Goal: Task Accomplishment & Management: Manage account settings

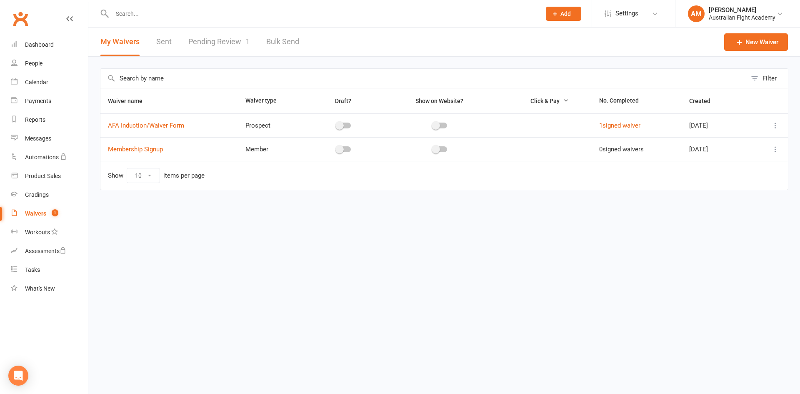
click at [205, 39] on link "Pending Review 1" at bounding box center [218, 42] width 61 height 29
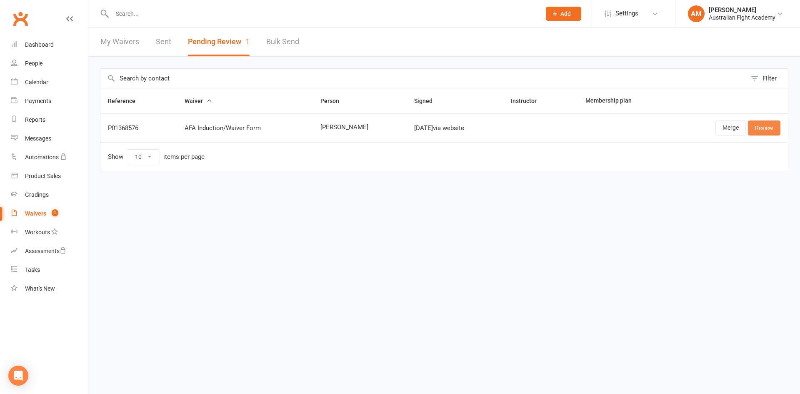
click at [767, 132] on link "Review" at bounding box center [764, 127] width 33 height 15
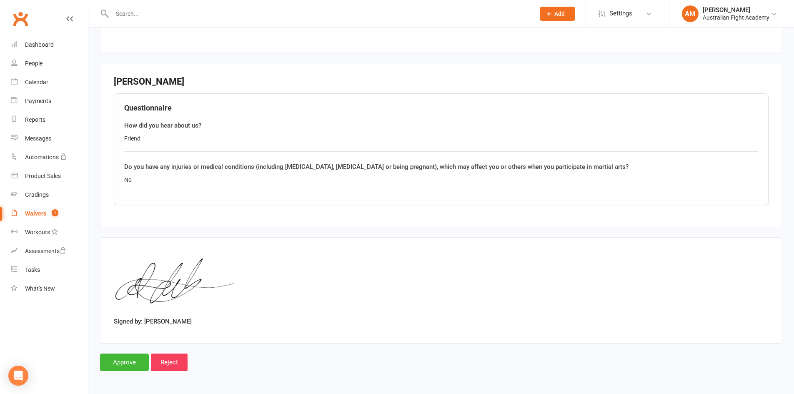
scroll to position [524, 0]
click at [129, 363] on input "Approve" at bounding box center [124, 362] width 49 height 18
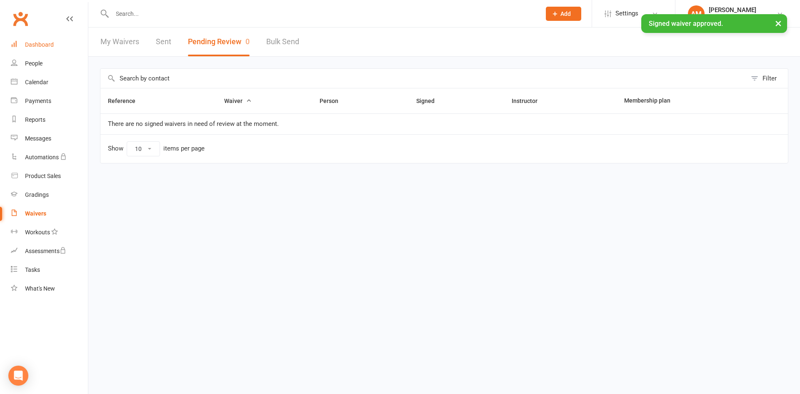
click at [32, 43] on div "Dashboard" at bounding box center [39, 44] width 29 height 7
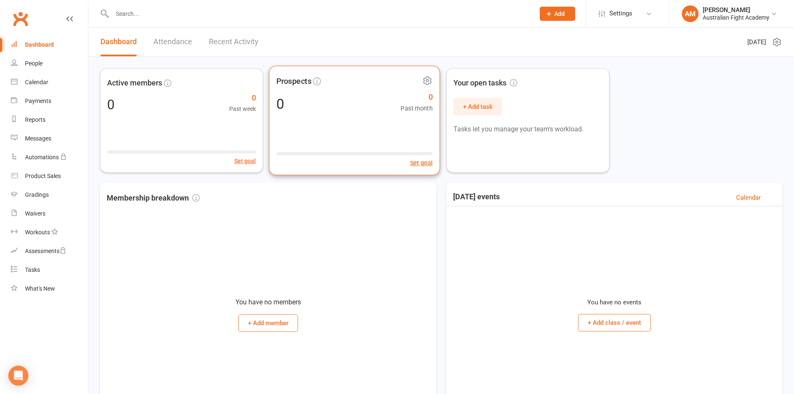
click at [413, 110] on span "Past month" at bounding box center [417, 108] width 32 height 10
click at [29, 214] on div "Waivers" at bounding box center [35, 213] width 20 height 7
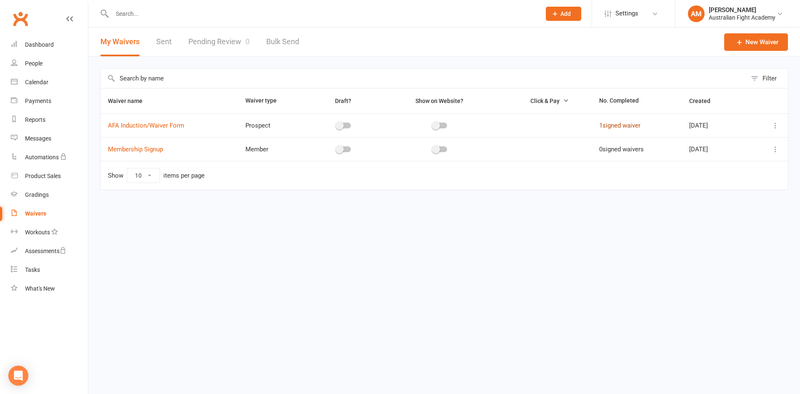
click at [624, 125] on link "1 signed waiver" at bounding box center [619, 126] width 41 height 8
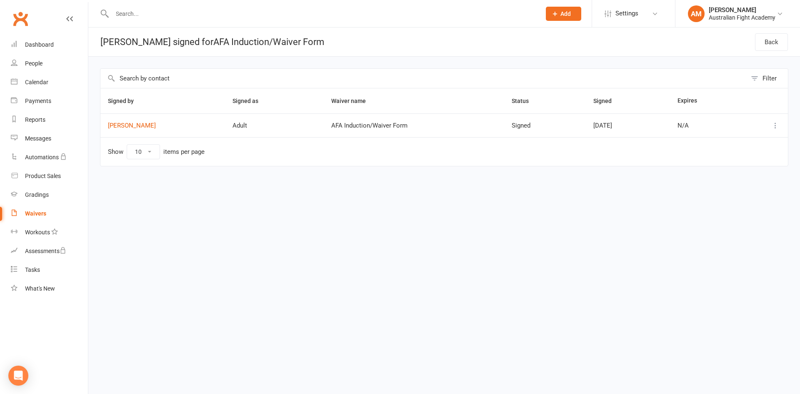
click at [774, 122] on icon at bounding box center [775, 125] width 8 height 8
click at [774, 124] on icon at bounding box center [775, 125] width 8 height 8
click at [50, 38] on link "Dashboard" at bounding box center [49, 44] width 77 height 19
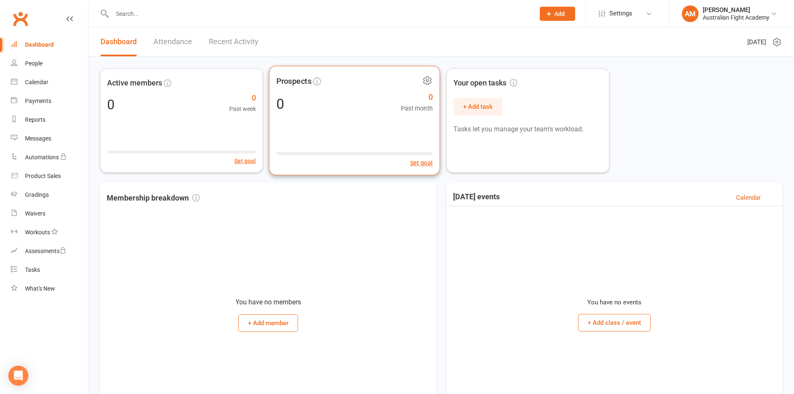
click at [345, 109] on div "0 0 Past month" at bounding box center [354, 103] width 156 height 19
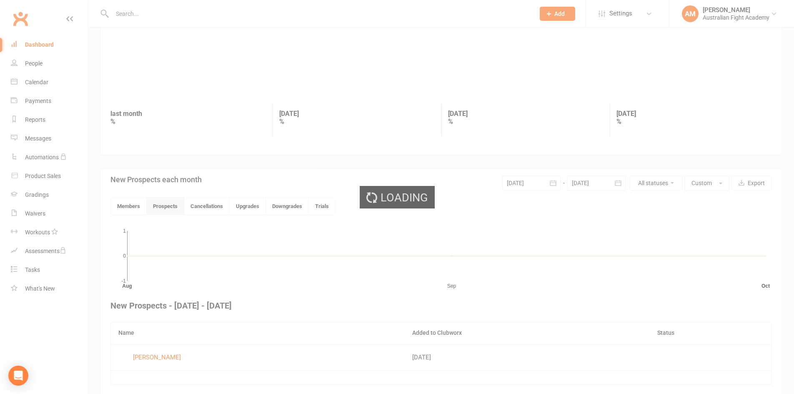
scroll to position [83, 0]
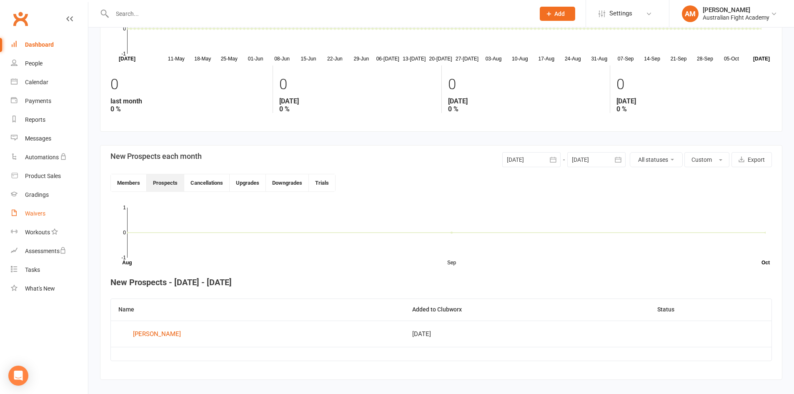
click at [43, 213] on div "Waivers" at bounding box center [35, 213] width 20 height 7
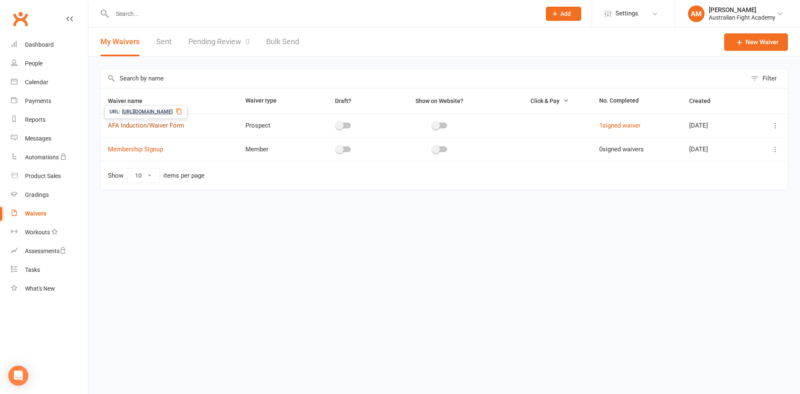
click at [148, 125] on link "AFA Induction/Waiver Form" at bounding box center [146, 126] width 76 height 8
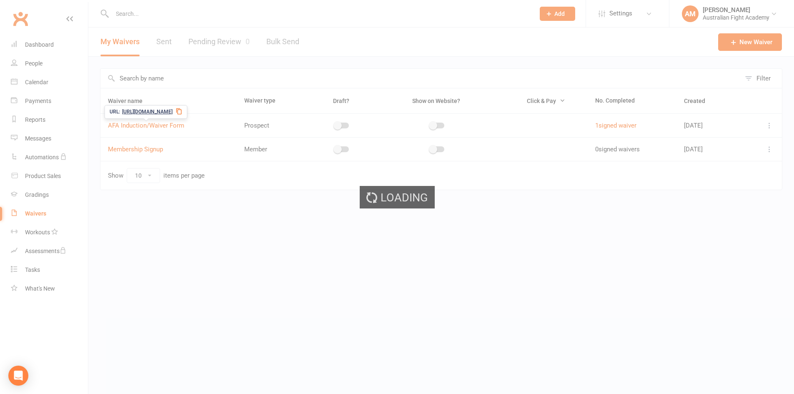
select select "applies_to_attending_signees"
select select "select"
select select "applies_to_attending_signees"
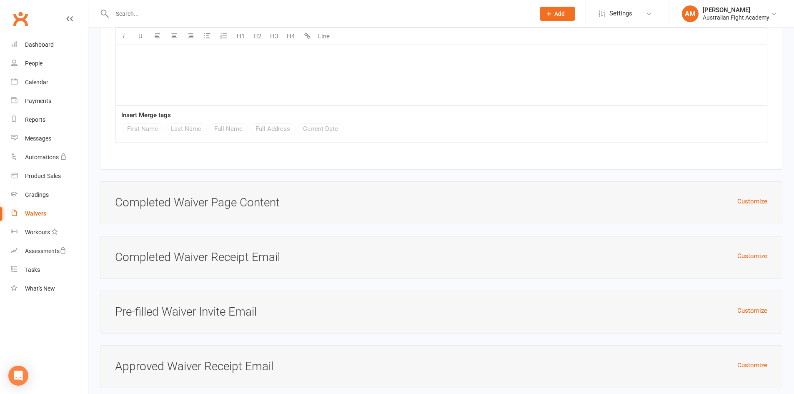
scroll to position [4007, 0]
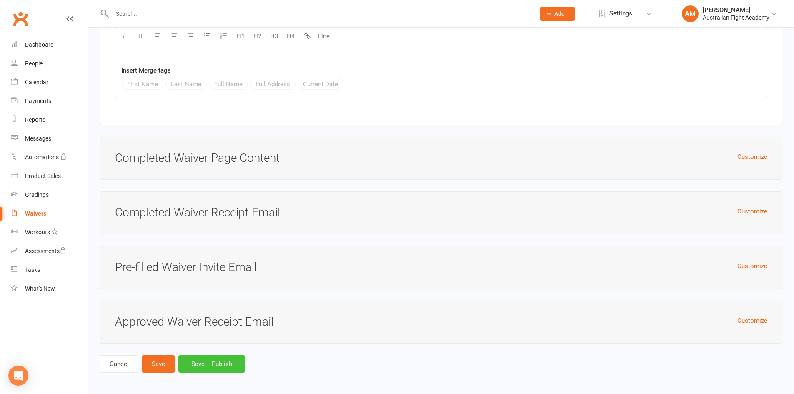
click at [217, 362] on button "Save + Publish" at bounding box center [211, 364] width 67 height 18
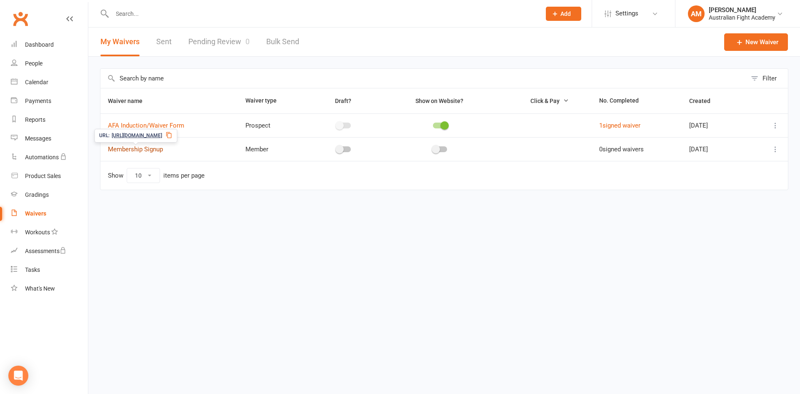
click at [140, 148] on link "Membership Signup" at bounding box center [135, 149] width 55 height 8
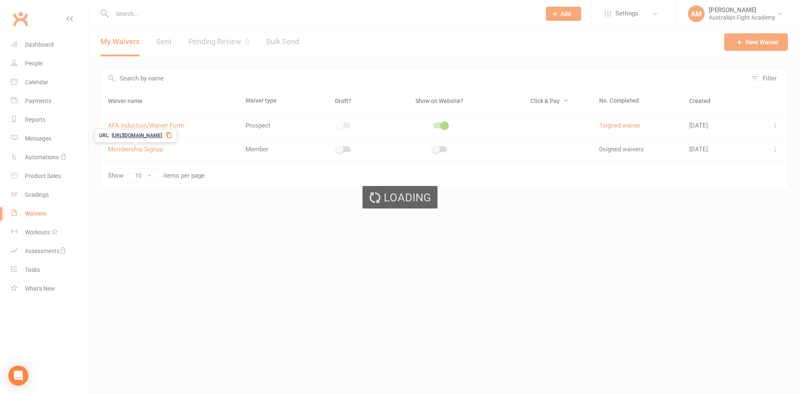
select select "bank_account"
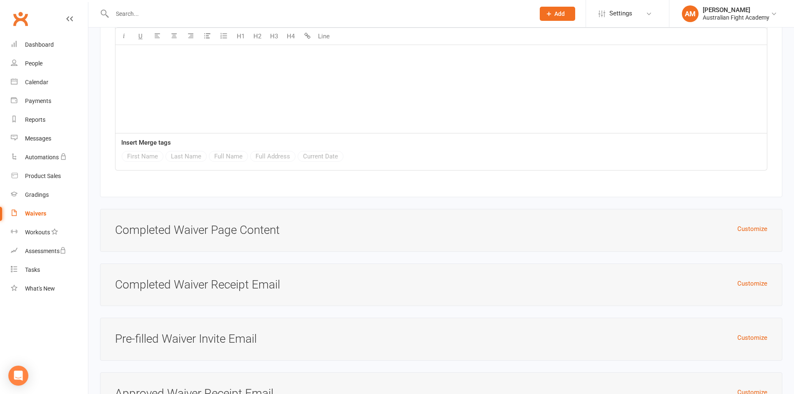
scroll to position [3501, 0]
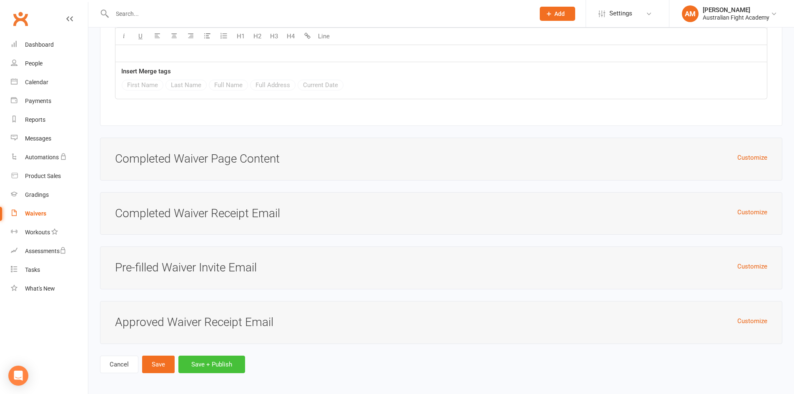
click at [222, 363] on button "Save + Publish" at bounding box center [211, 364] width 67 height 18
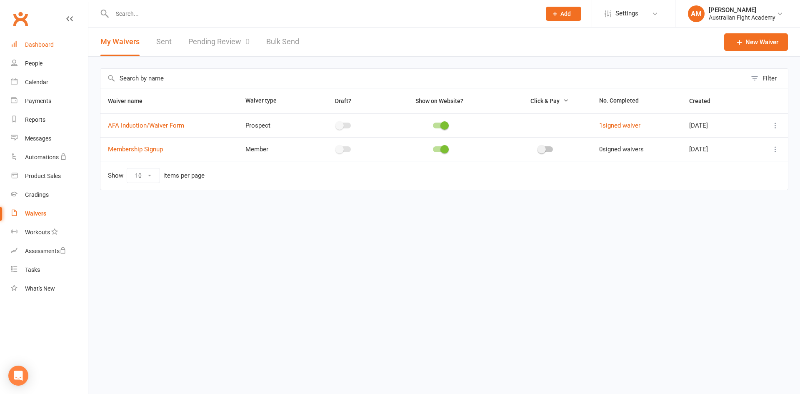
click at [45, 42] on div "Dashboard" at bounding box center [39, 44] width 29 height 7
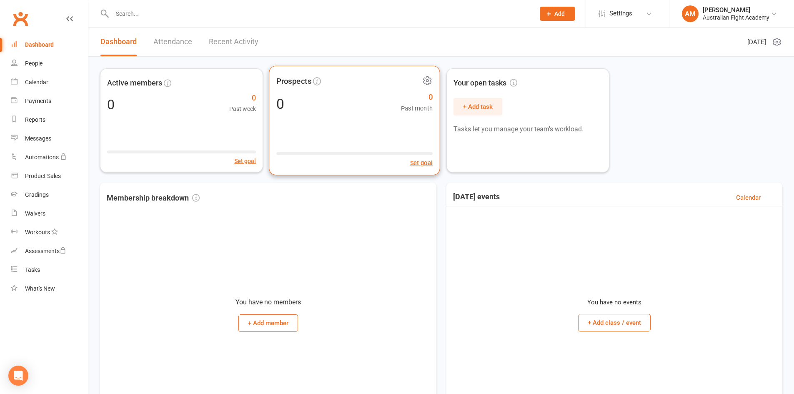
click at [427, 79] on icon at bounding box center [427, 80] width 10 height 10
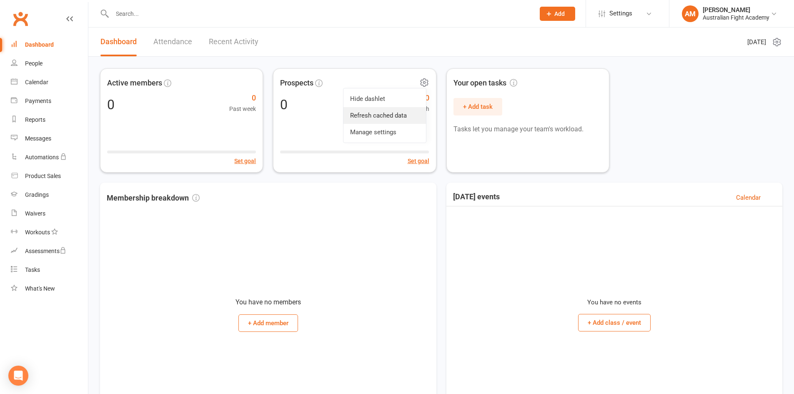
click at [418, 110] on link "Refresh cached data" at bounding box center [384, 115] width 83 height 17
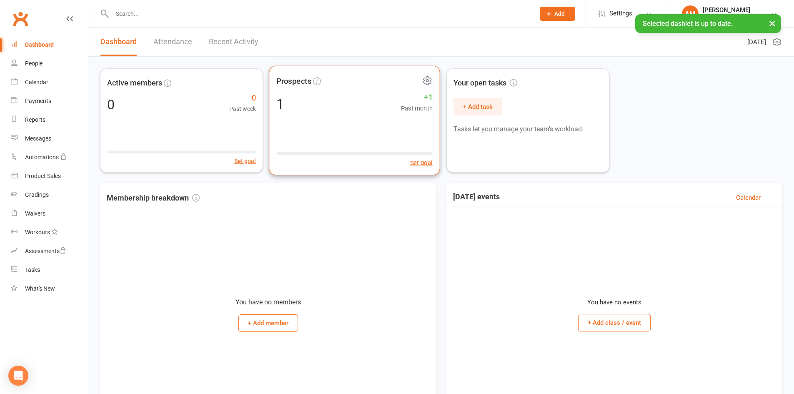
click at [427, 83] on icon at bounding box center [427, 80] width 10 height 10
click at [373, 42] on header "Dashboard Attendance Recent Activity Monday 13th, October 2025" at bounding box center [441, 42] width 706 height 29
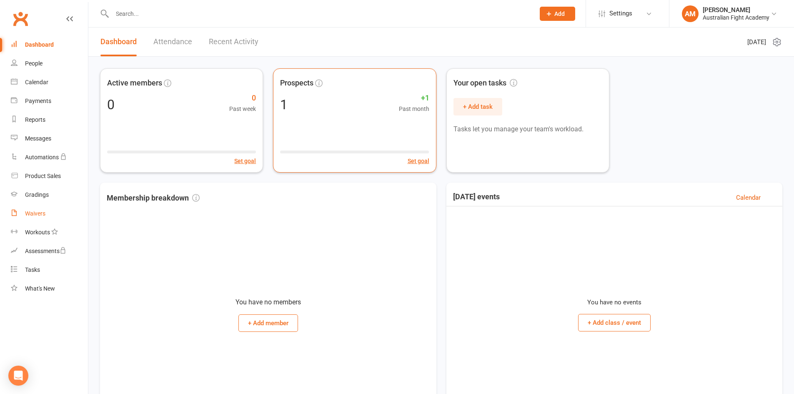
click at [42, 216] on div "Waivers" at bounding box center [35, 213] width 20 height 7
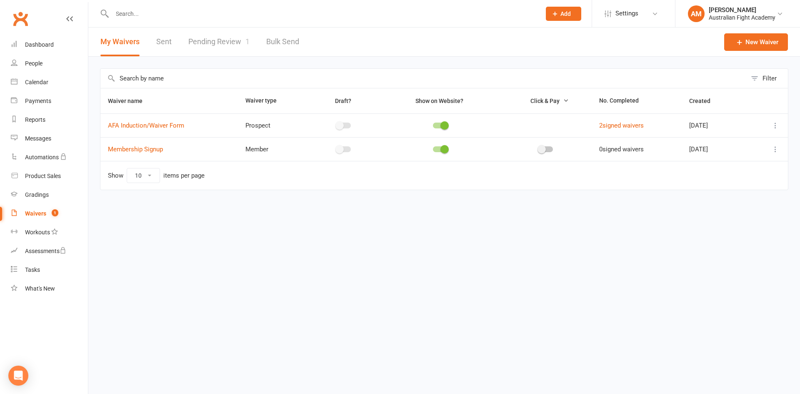
click at [223, 37] on link "Pending Review 1" at bounding box center [218, 42] width 61 height 29
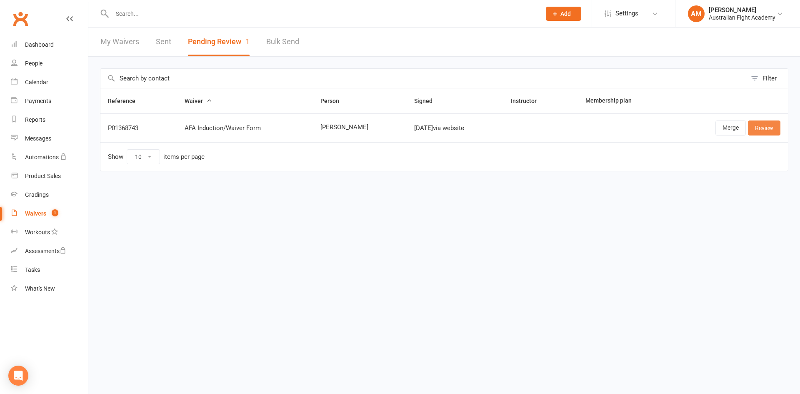
click at [771, 127] on link "Review" at bounding box center [764, 127] width 33 height 15
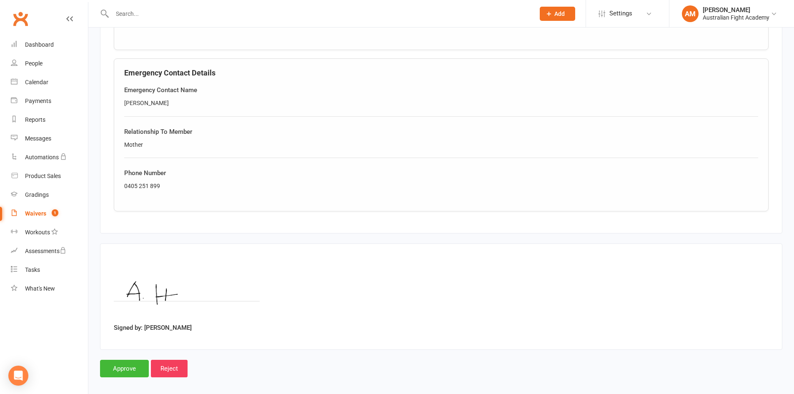
scroll to position [685, 0]
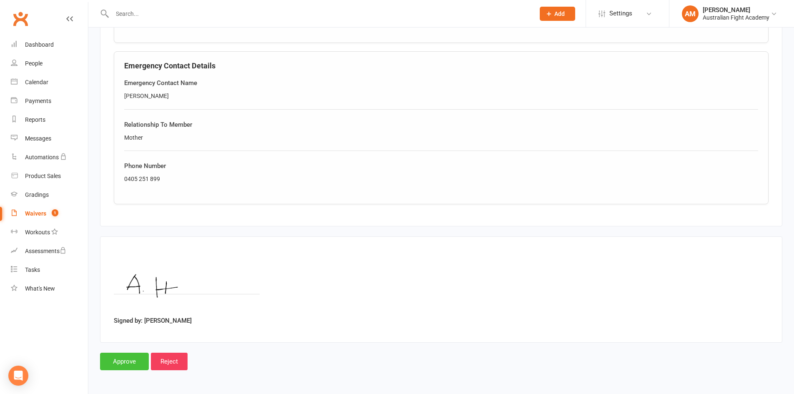
click at [130, 362] on input "Approve" at bounding box center [124, 362] width 49 height 18
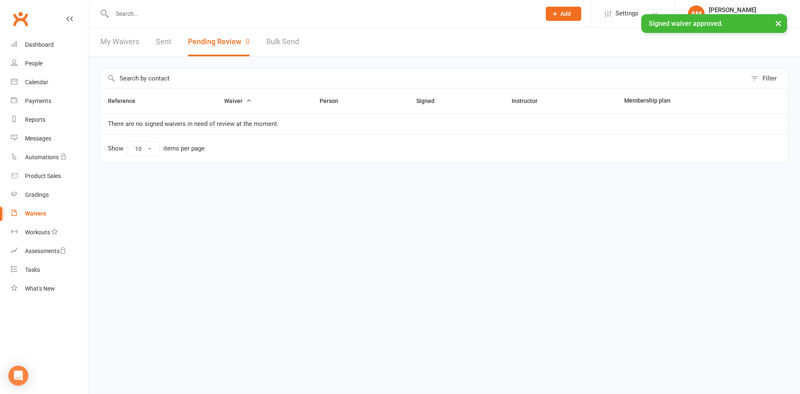
click at [45, 213] on div "Waivers" at bounding box center [35, 213] width 21 height 7
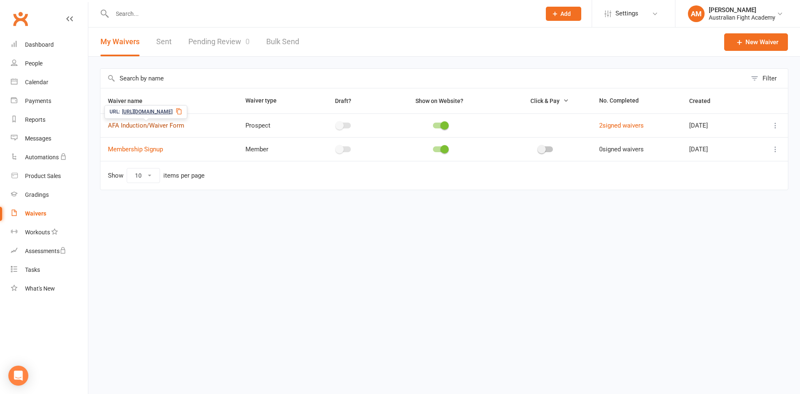
click at [139, 125] on link "AFA Induction/Waiver Form" at bounding box center [146, 126] width 76 height 8
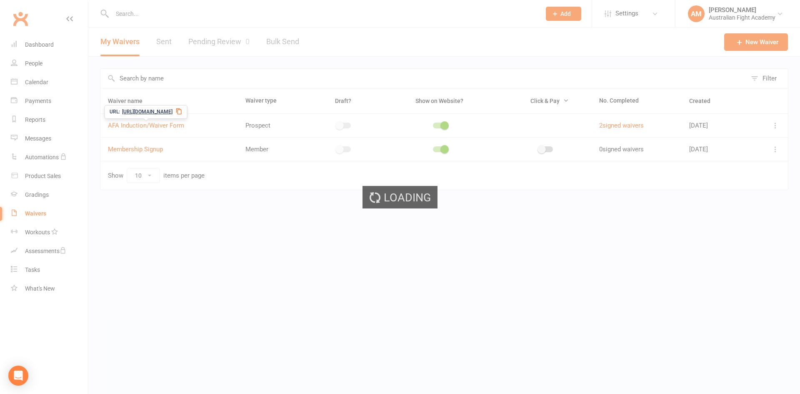
select select "applies_to_attending_signees"
select select "select"
select select "applies_to_attending_signees"
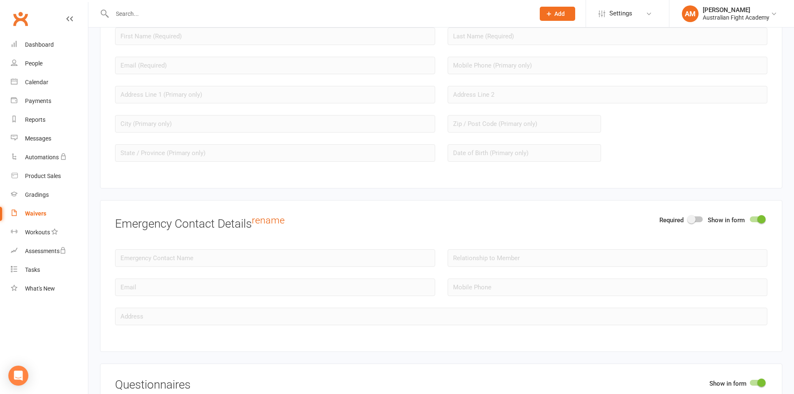
scroll to position [792, 0]
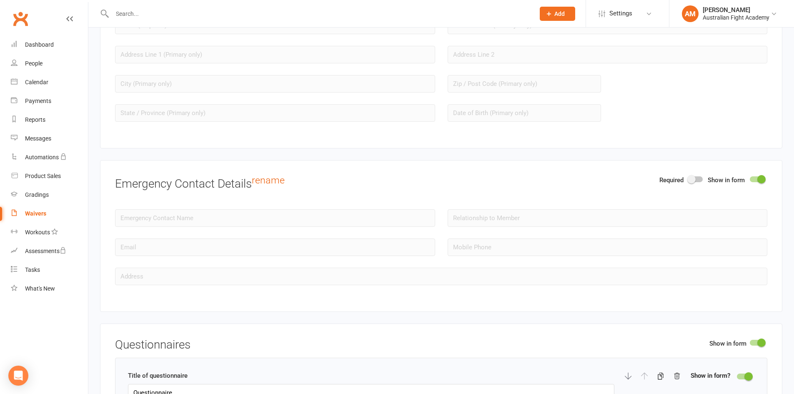
click at [758, 180] on span at bounding box center [761, 179] width 8 height 8
click at [750, 178] on input "checkbox" at bounding box center [750, 178] width 0 height 0
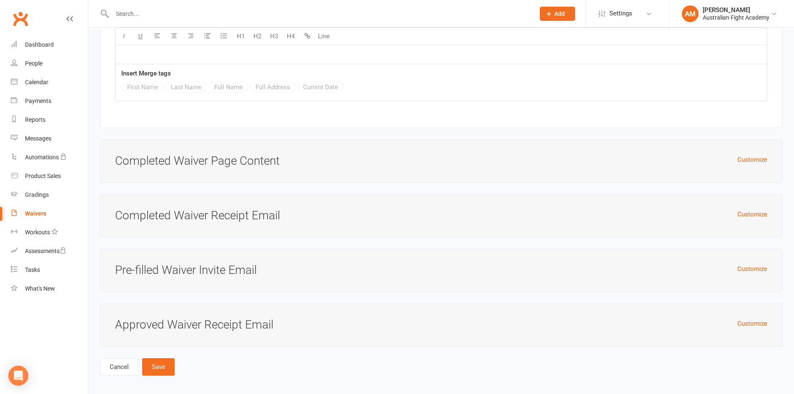
scroll to position [3901, 0]
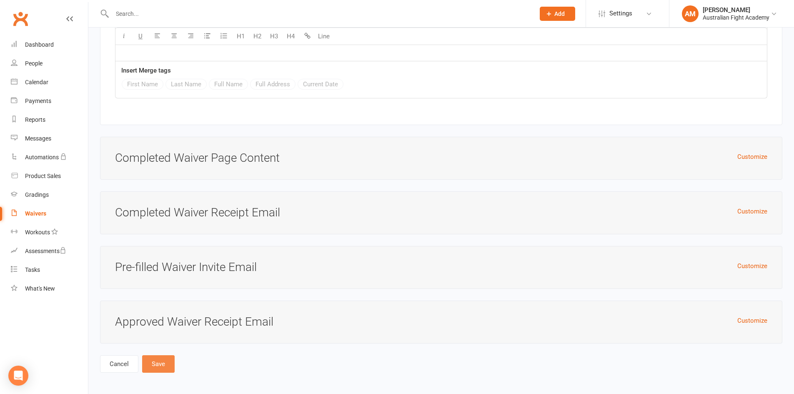
click at [157, 363] on button "Save" at bounding box center [158, 364] width 33 height 18
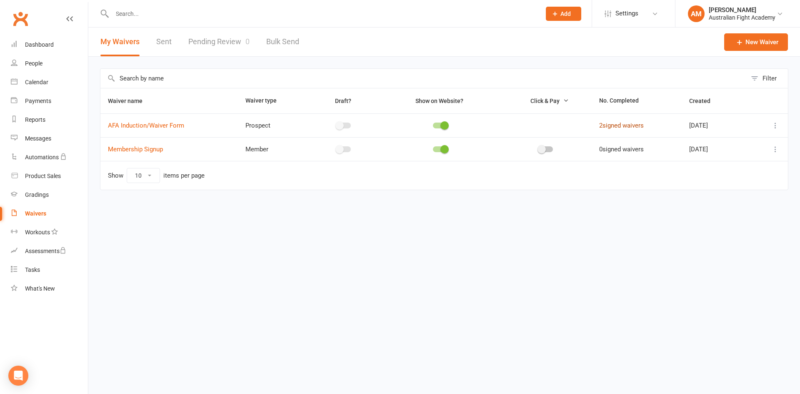
click at [623, 125] on link "2 signed waivers" at bounding box center [621, 126] width 45 height 8
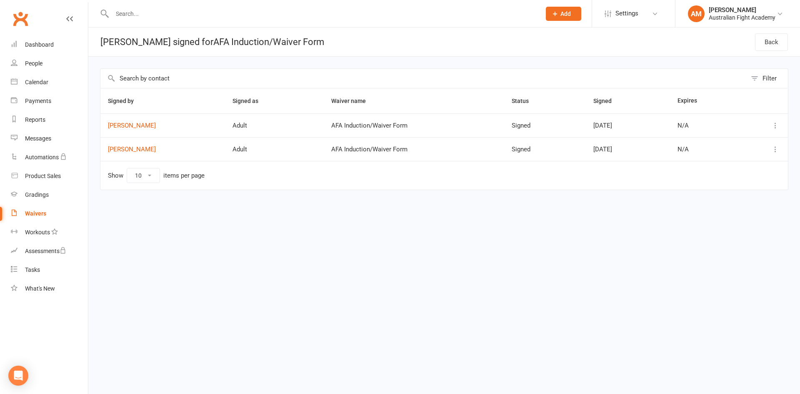
click at [32, 212] on div "Waivers" at bounding box center [35, 213] width 21 height 7
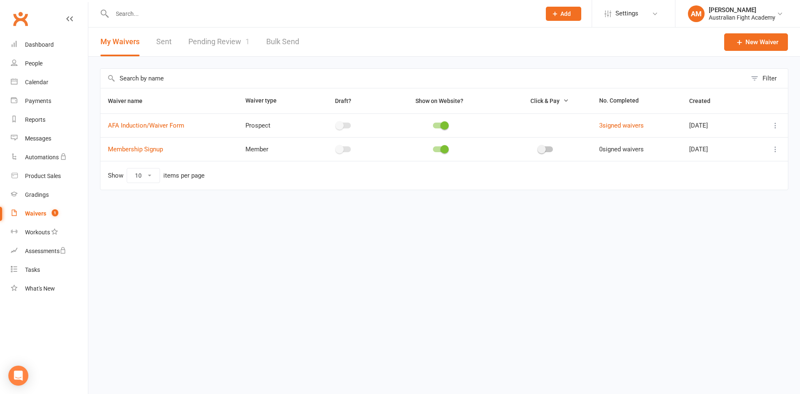
click at [222, 45] on link "Pending Review 1" at bounding box center [218, 42] width 61 height 29
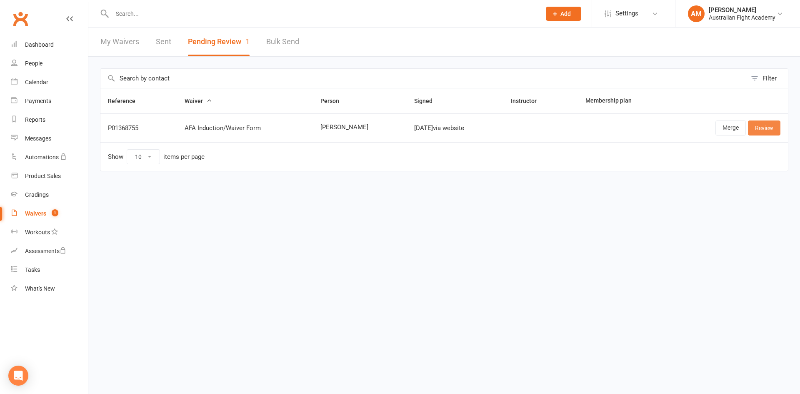
click at [766, 131] on link "Review" at bounding box center [764, 127] width 33 height 15
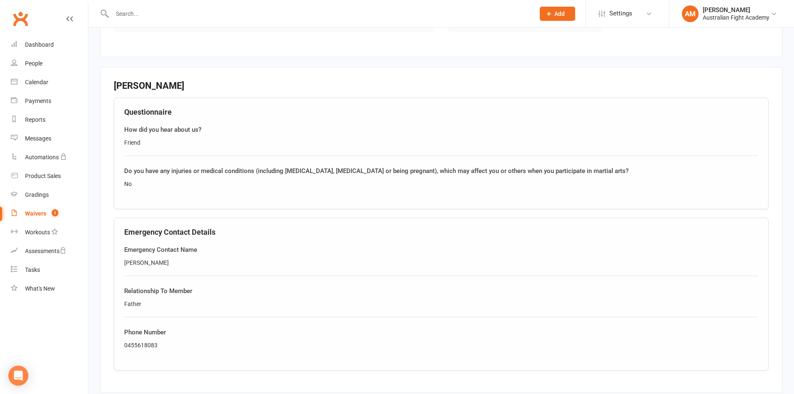
scroll to position [500, 0]
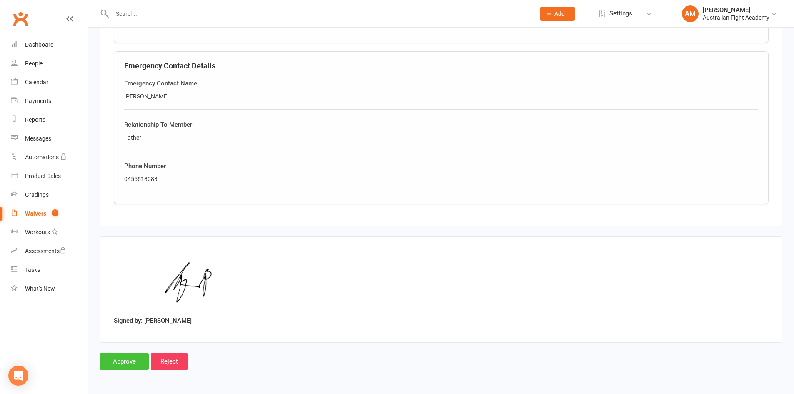
click at [122, 361] on input "Approve" at bounding box center [124, 362] width 49 height 18
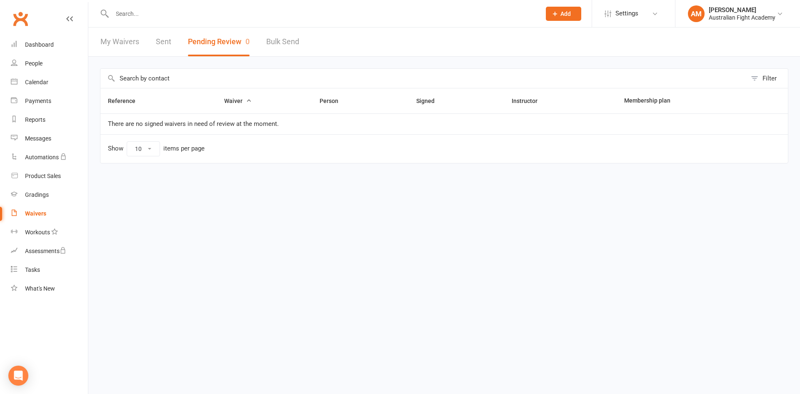
click at [38, 213] on div "Waivers" at bounding box center [35, 213] width 21 height 7
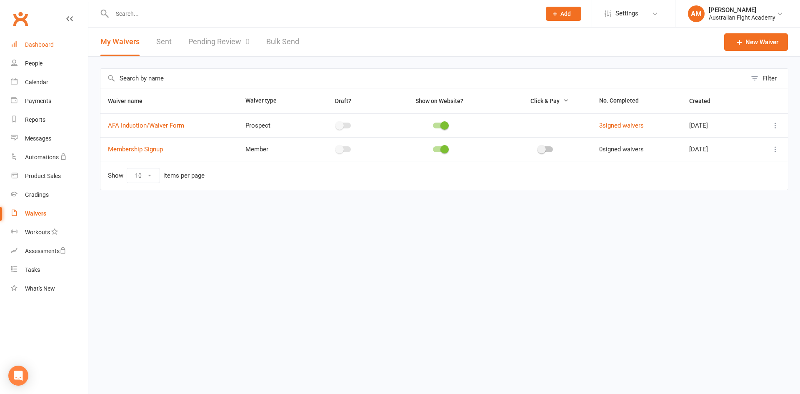
click at [34, 48] on div "Dashboard" at bounding box center [39, 44] width 29 height 7
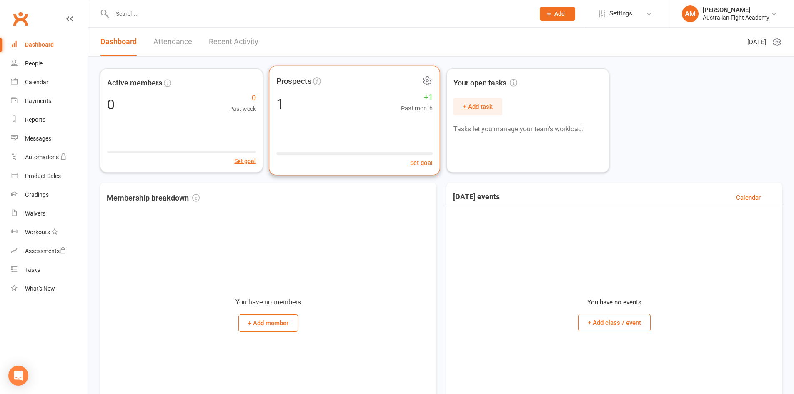
click at [425, 82] on icon at bounding box center [427, 80] width 10 height 10
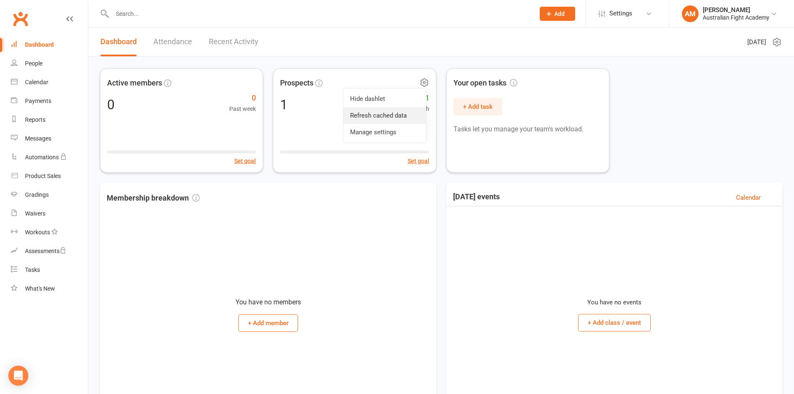
click at [396, 115] on link "Refresh cached data" at bounding box center [384, 115] width 83 height 17
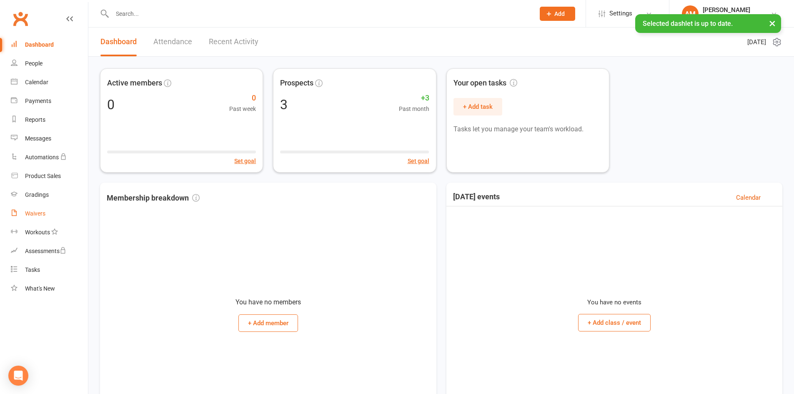
click at [45, 215] on link "Waivers" at bounding box center [49, 213] width 77 height 19
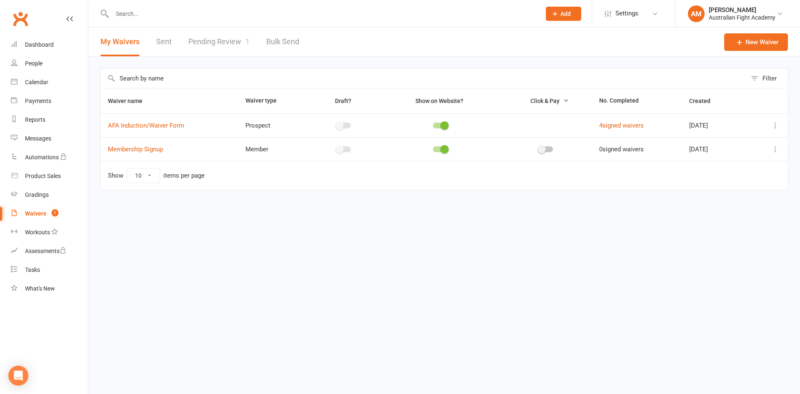
click at [226, 43] on link "Pending Review 1" at bounding box center [218, 42] width 61 height 29
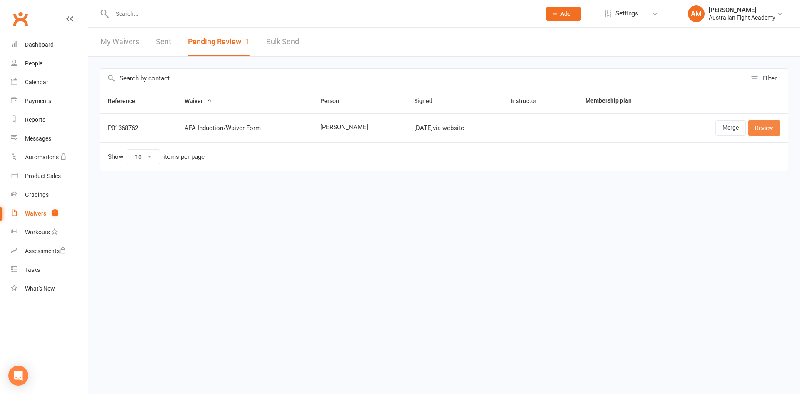
click at [767, 122] on link "Review" at bounding box center [764, 127] width 33 height 15
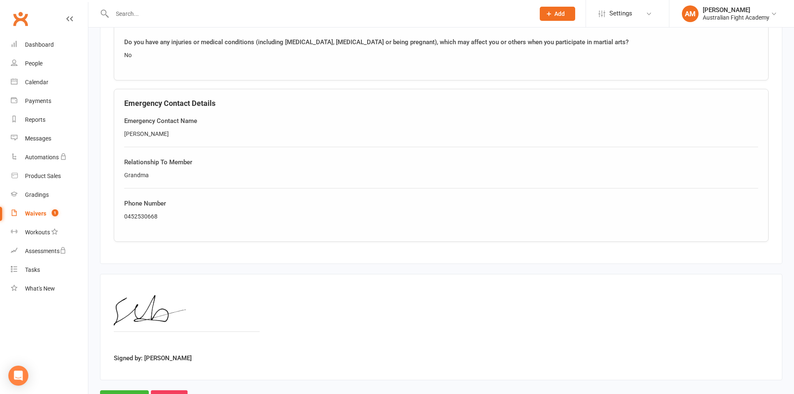
scroll to position [500, 0]
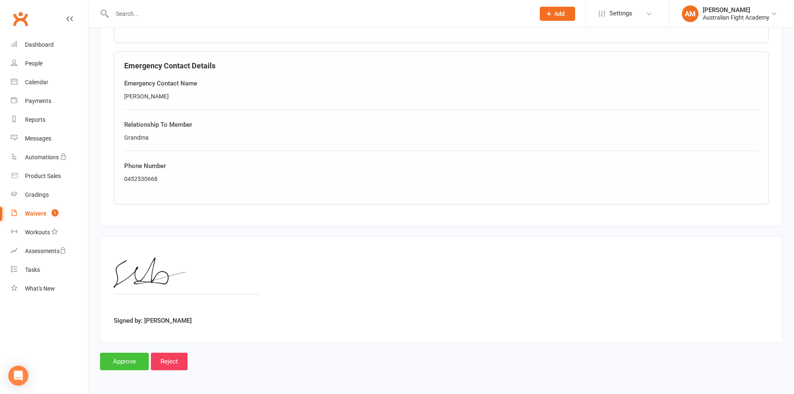
click at [133, 365] on input "Approve" at bounding box center [124, 362] width 49 height 18
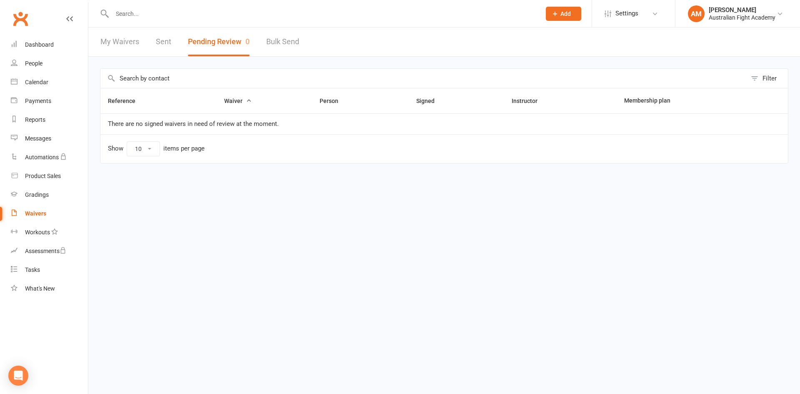
click at [34, 214] on div "Waivers" at bounding box center [35, 213] width 21 height 7
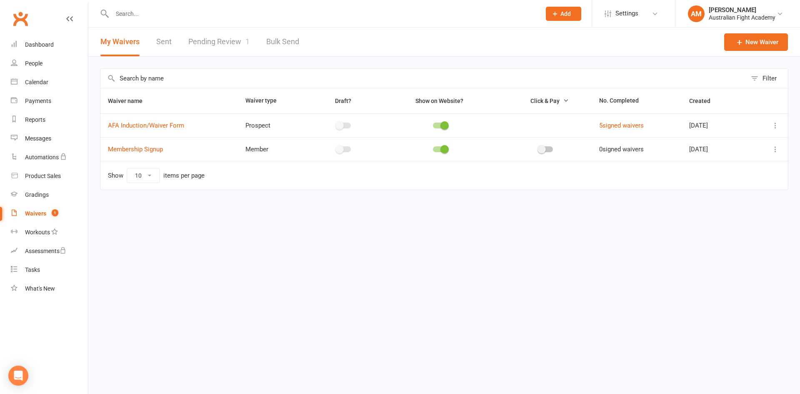
click at [220, 41] on link "Pending Review 1" at bounding box center [218, 42] width 61 height 29
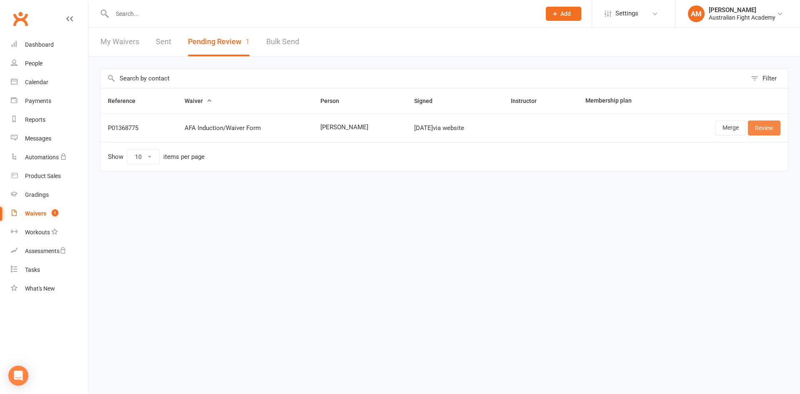
click at [766, 127] on link "Review" at bounding box center [764, 127] width 33 height 15
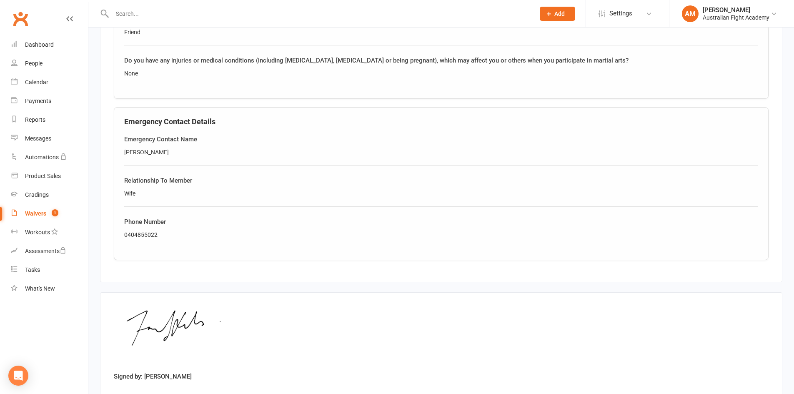
scroll to position [500, 0]
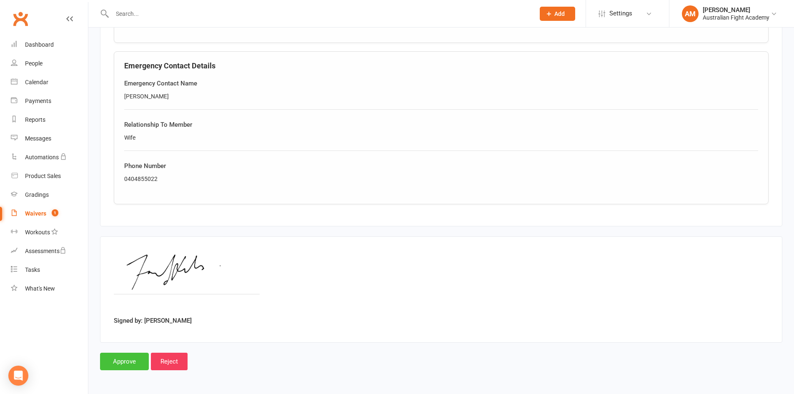
click at [135, 365] on input "Approve" at bounding box center [124, 362] width 49 height 18
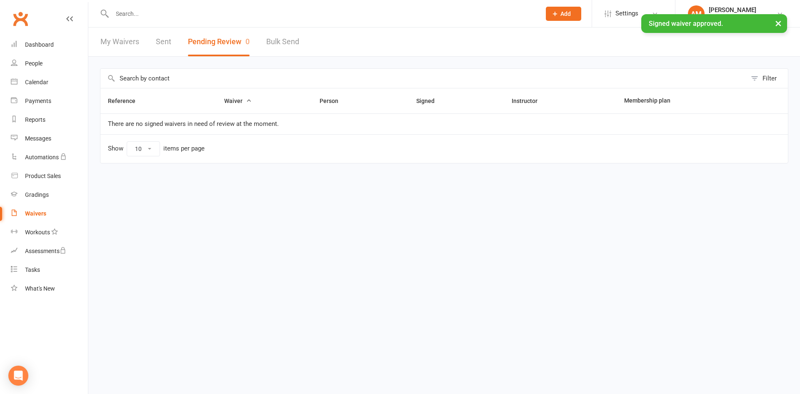
drag, startPoint x: 777, startPoint y: 24, endPoint x: 772, endPoint y: 25, distance: 4.9
click at [776, 24] on button "×" at bounding box center [778, 23] width 15 height 18
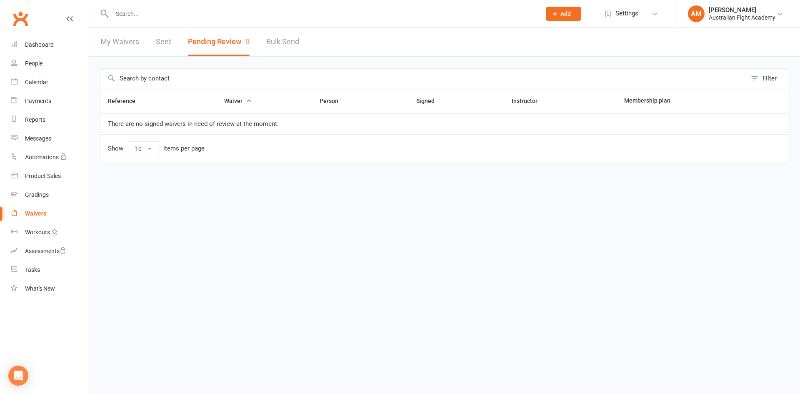
click at [129, 39] on link "My Waivers" at bounding box center [119, 42] width 39 height 29
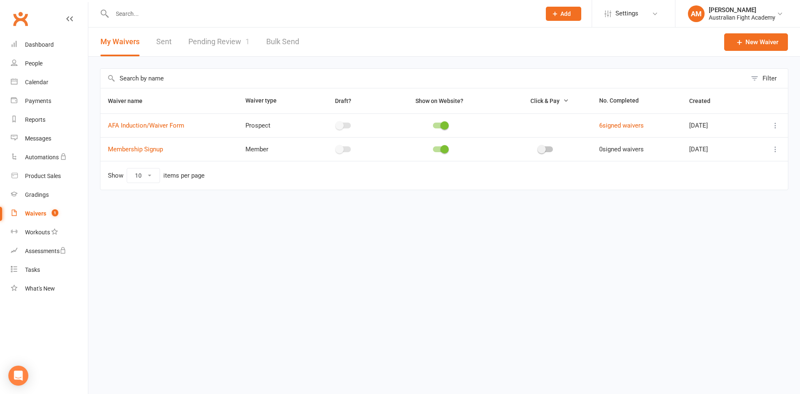
click at [225, 43] on link "Pending Review 1" at bounding box center [218, 42] width 61 height 29
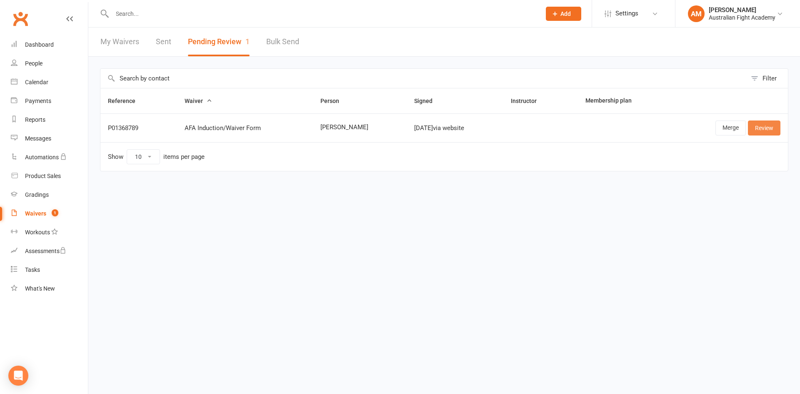
click at [771, 126] on link "Review" at bounding box center [764, 127] width 33 height 15
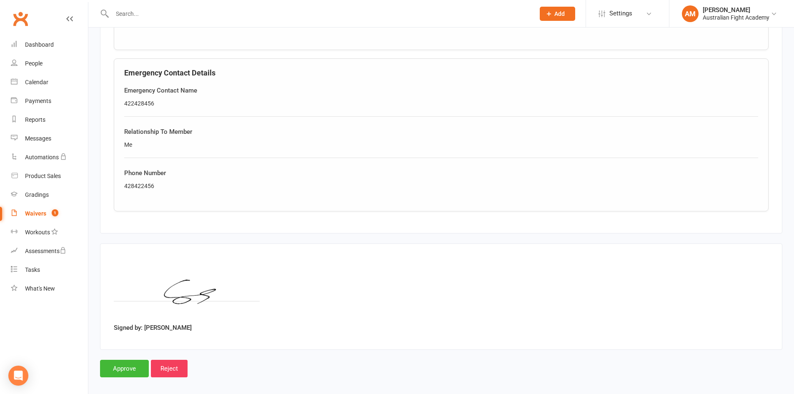
scroll to position [500, 0]
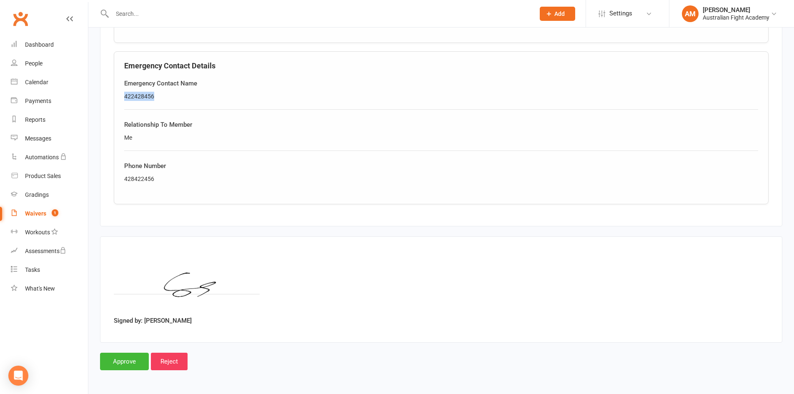
drag, startPoint x: 154, startPoint y: 95, endPoint x: 111, endPoint y: 99, distance: 43.1
click at [111, 99] on fieldset "[PERSON_NAME] Questionnaire How did you hear about us? Internet Do you have any…" at bounding box center [441, 63] width 682 height 325
click at [129, 138] on div "Me" at bounding box center [441, 137] width 634 height 9
drag, startPoint x: 163, startPoint y: 180, endPoint x: 96, endPoint y: 179, distance: 66.7
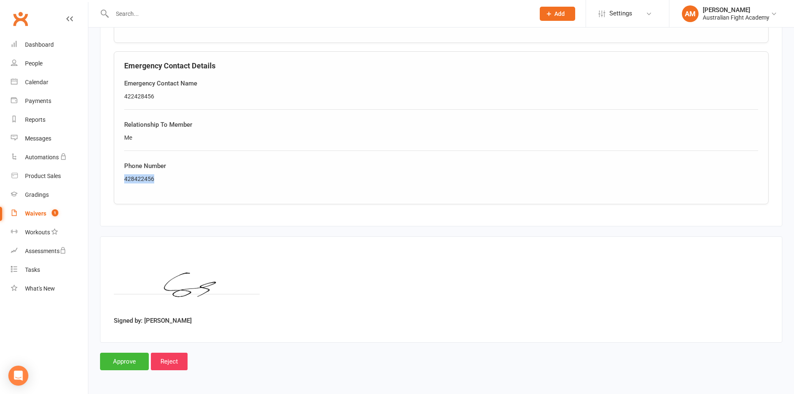
click at [271, 180] on div "428422456" at bounding box center [441, 178] width 634 height 9
click at [130, 359] on input "Approve" at bounding box center [124, 362] width 49 height 18
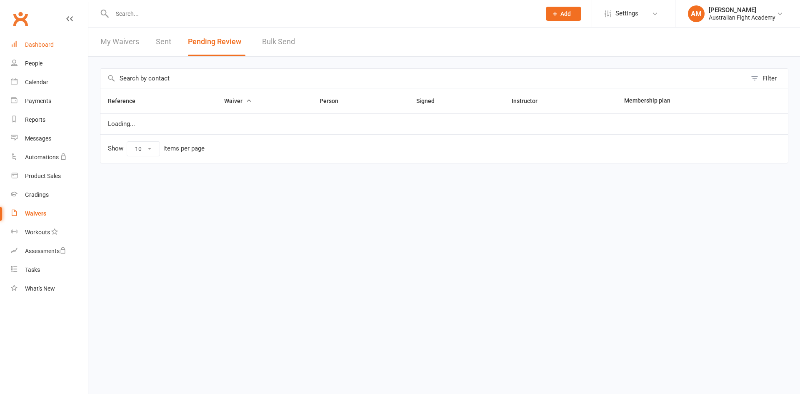
click at [46, 46] on div "Dashboard" at bounding box center [39, 44] width 29 height 7
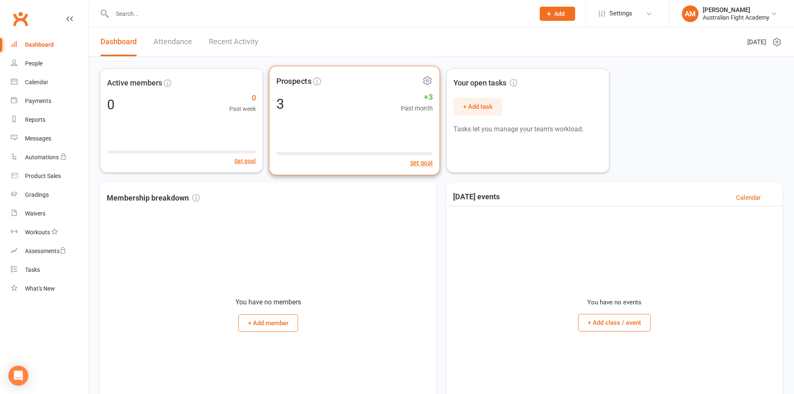
click at [428, 77] on icon at bounding box center [428, 81] width 8 height 8
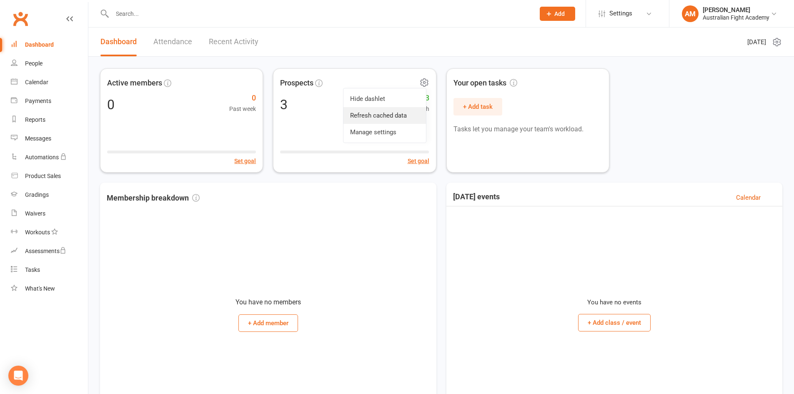
click at [406, 113] on link "Refresh cached data" at bounding box center [384, 115] width 83 height 17
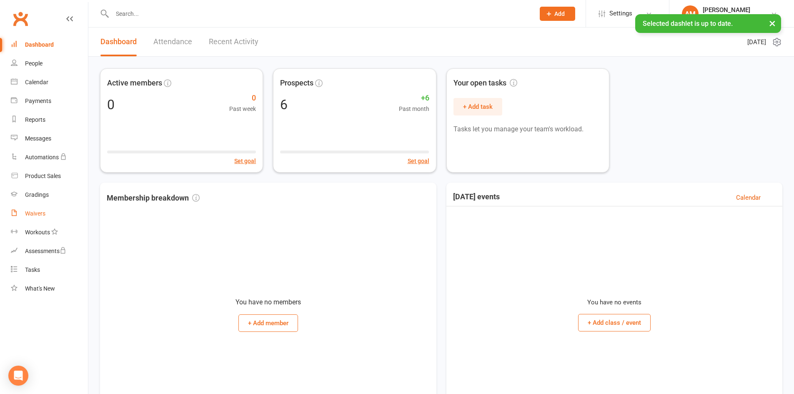
click at [44, 214] on div "Waivers" at bounding box center [35, 213] width 20 height 7
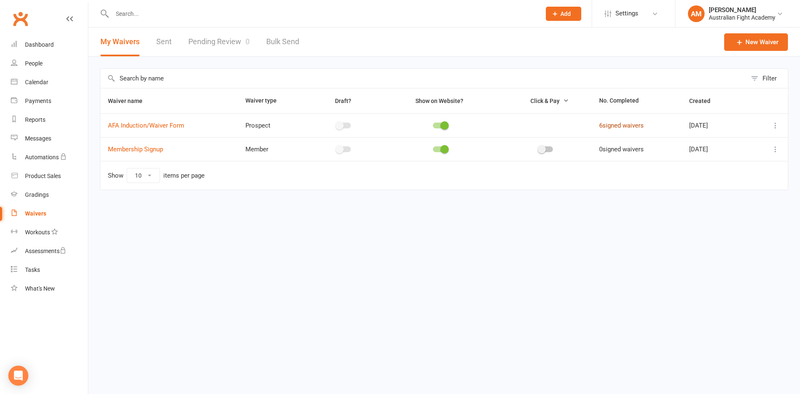
click at [634, 125] on link "6 signed waivers" at bounding box center [621, 126] width 45 height 8
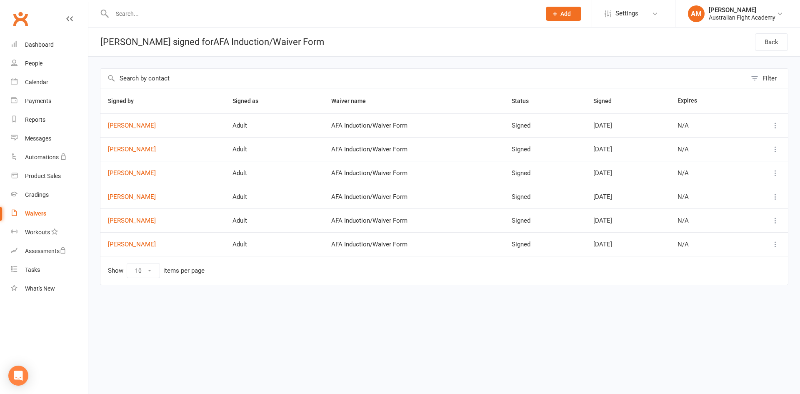
click at [35, 216] on div "Waivers" at bounding box center [35, 213] width 21 height 7
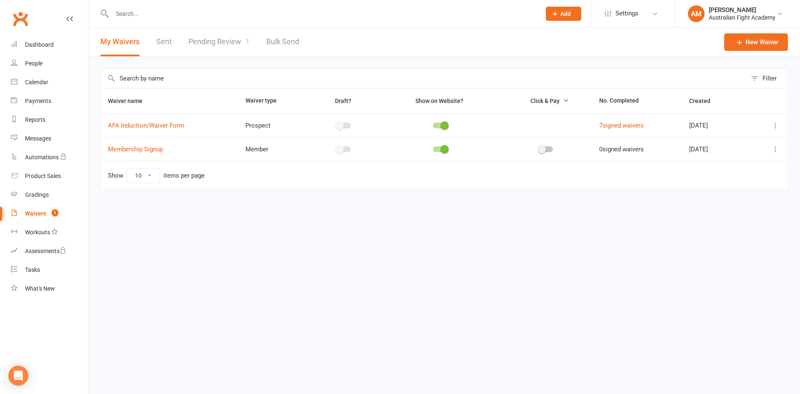
click at [235, 43] on link "Pending Review 1" at bounding box center [218, 42] width 61 height 29
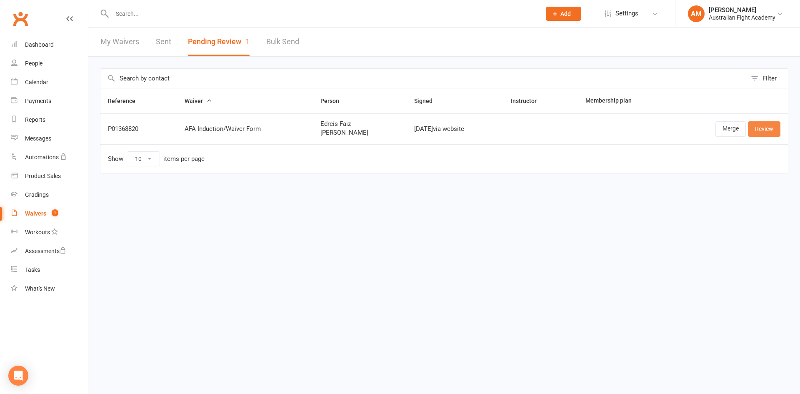
click at [771, 130] on link "Review" at bounding box center [764, 128] width 33 height 15
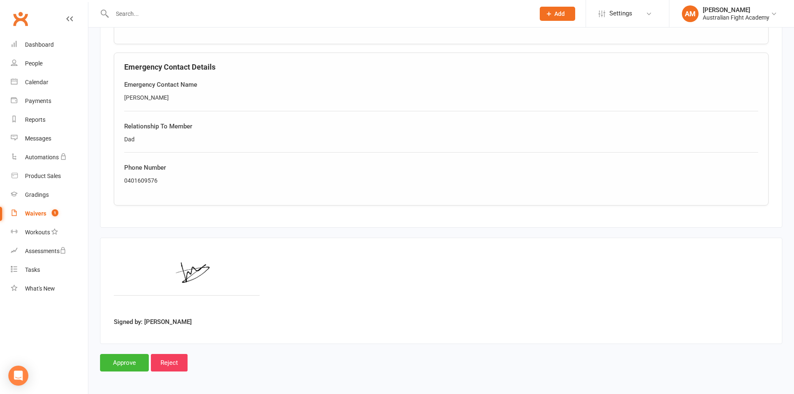
scroll to position [1131, 0]
click at [125, 366] on input "Approve" at bounding box center [124, 362] width 49 height 18
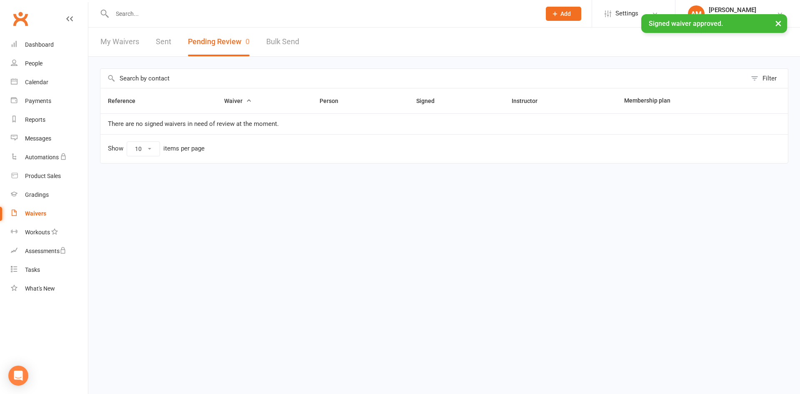
click at [49, 213] on link "Waivers" at bounding box center [49, 213] width 77 height 19
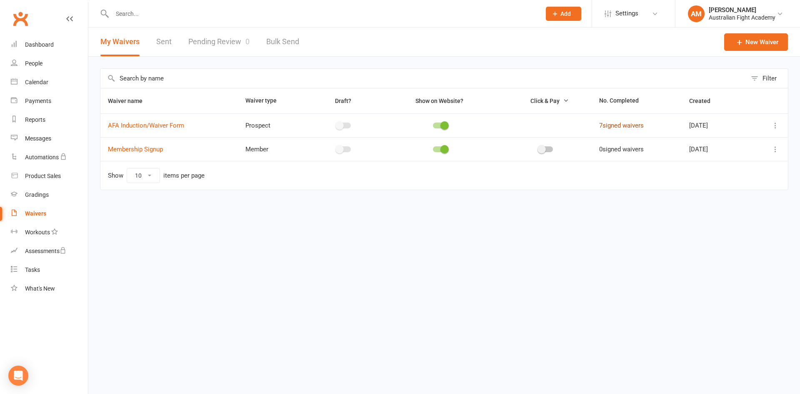
click at [616, 125] on link "7 signed waivers" at bounding box center [621, 126] width 45 height 8
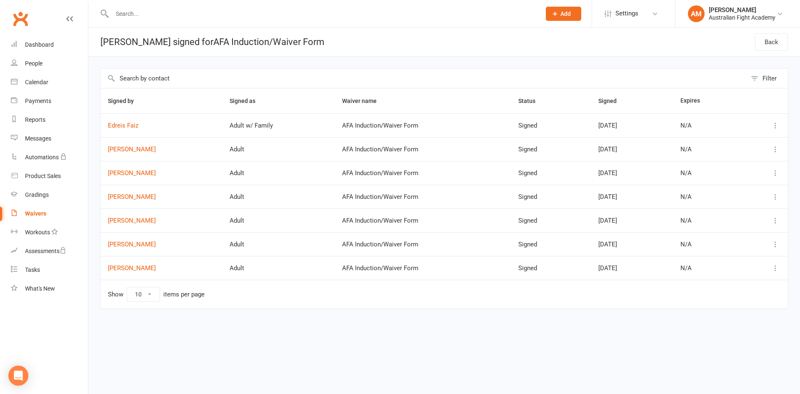
click at [43, 213] on div "Waivers" at bounding box center [35, 213] width 21 height 7
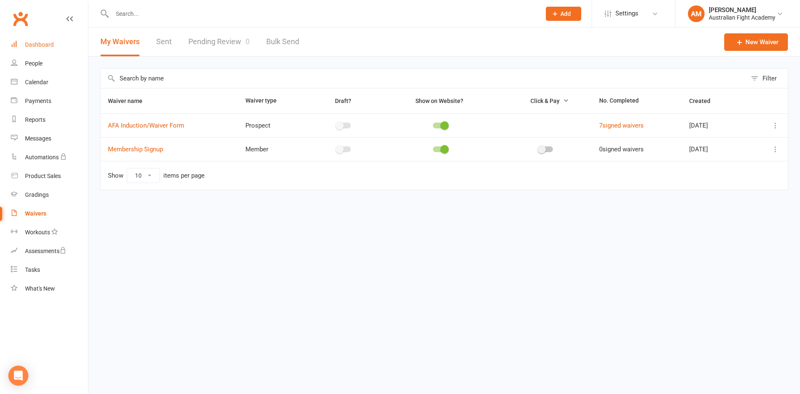
drag, startPoint x: 56, startPoint y: 44, endPoint x: 61, endPoint y: 48, distance: 6.3
click at [56, 44] on link "Dashboard" at bounding box center [49, 44] width 77 height 19
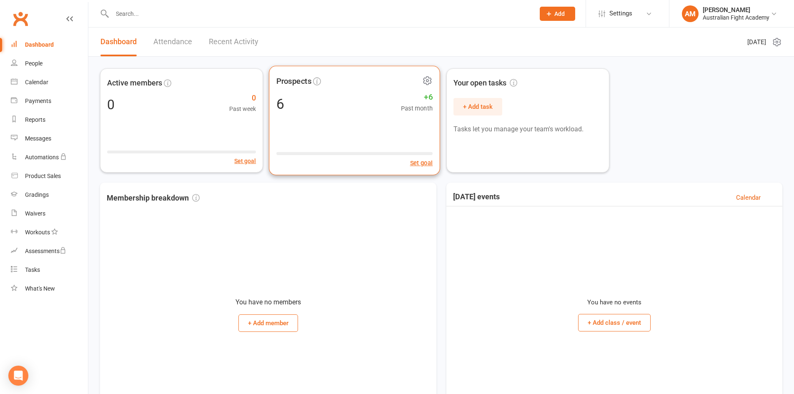
click at [426, 82] on icon at bounding box center [427, 80] width 10 height 10
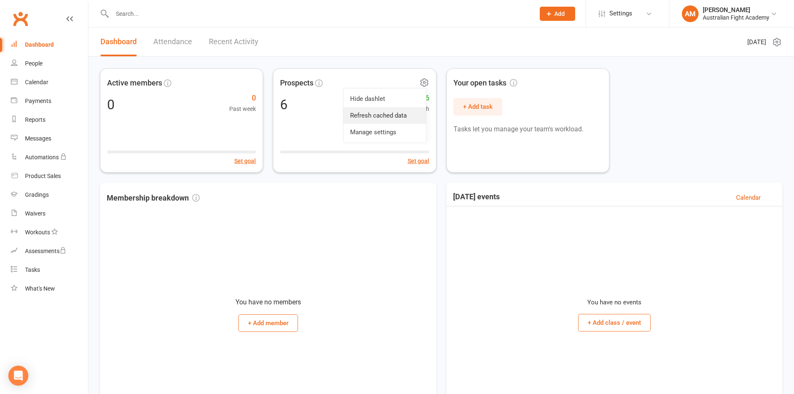
click at [407, 117] on link "Refresh cached data" at bounding box center [384, 115] width 83 height 17
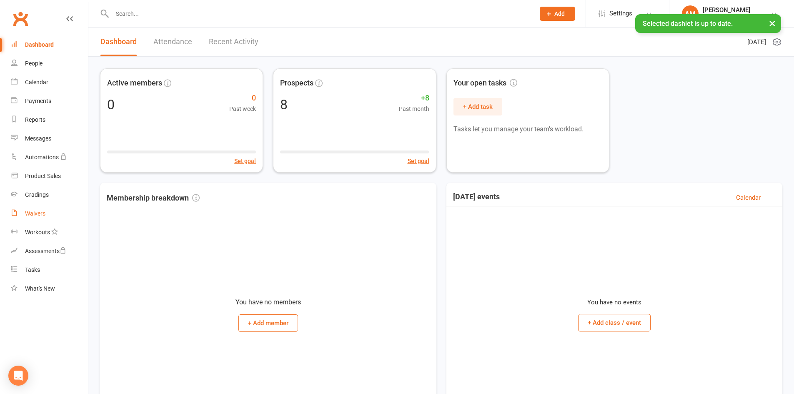
click at [39, 213] on div "Waivers" at bounding box center [35, 213] width 20 height 7
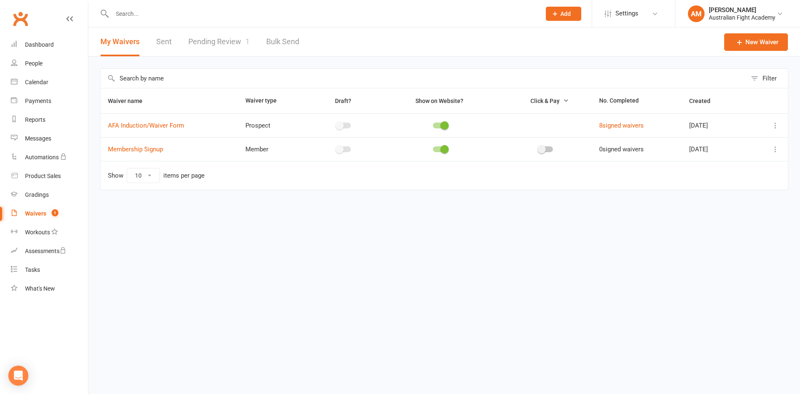
click at [236, 46] on link "Pending Review 1" at bounding box center [218, 42] width 61 height 29
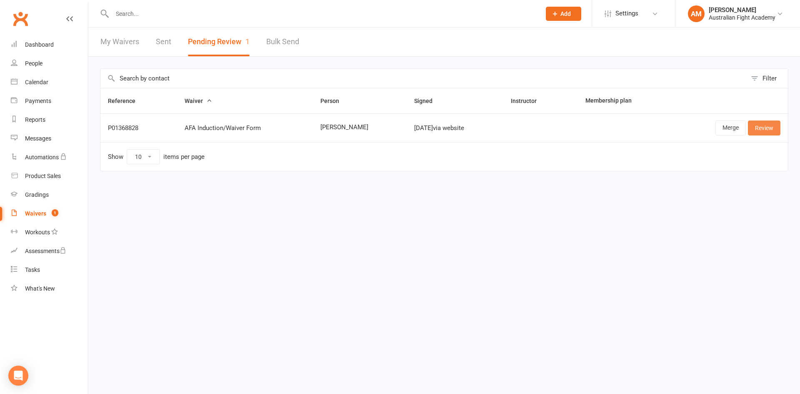
click at [759, 121] on link "Review" at bounding box center [764, 127] width 33 height 15
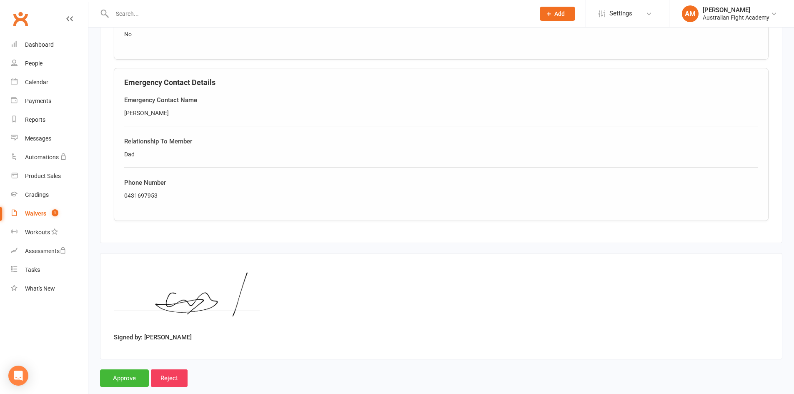
scroll to position [500, 0]
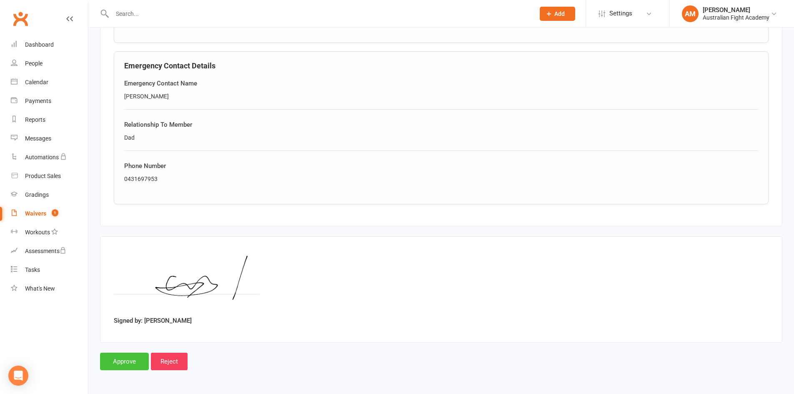
click at [125, 364] on input "Approve" at bounding box center [124, 362] width 49 height 18
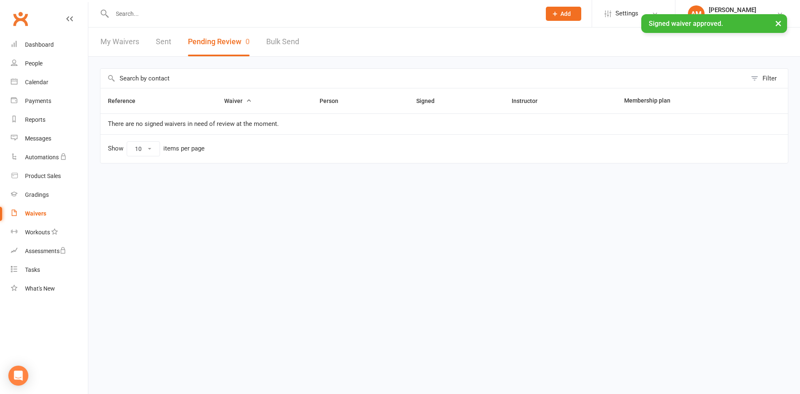
click at [36, 211] on div "Waivers" at bounding box center [35, 213] width 21 height 7
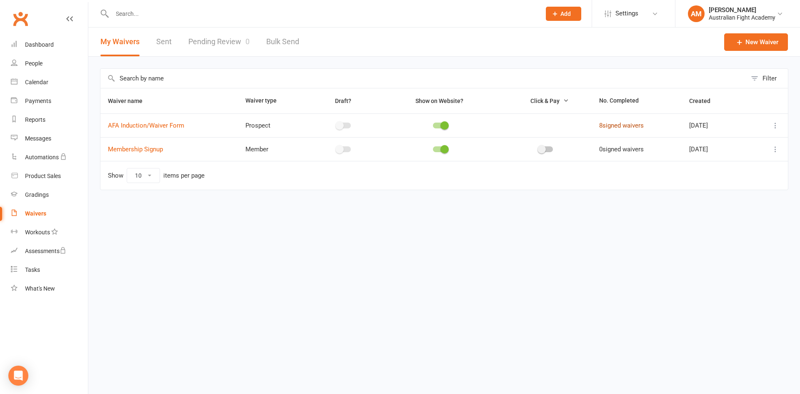
click at [627, 128] on link "8 signed waivers" at bounding box center [621, 126] width 45 height 8
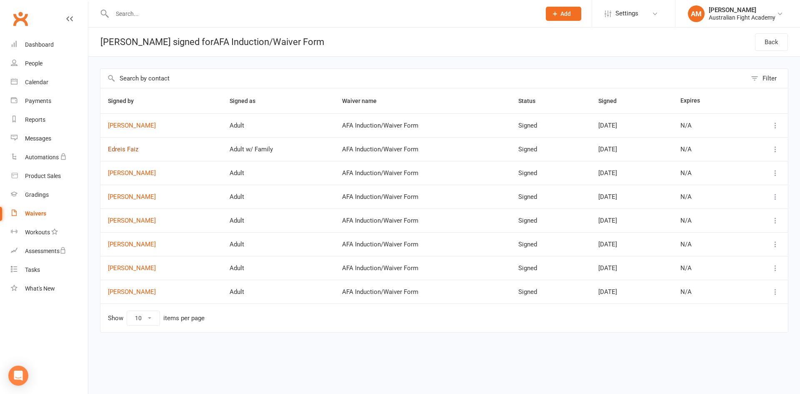
click at [130, 151] on link "Edreis Faiz" at bounding box center [161, 149] width 107 height 7
click at [775, 148] on icon at bounding box center [775, 149] width 8 height 8
click at [724, 167] on link "View" at bounding box center [739, 165] width 83 height 17
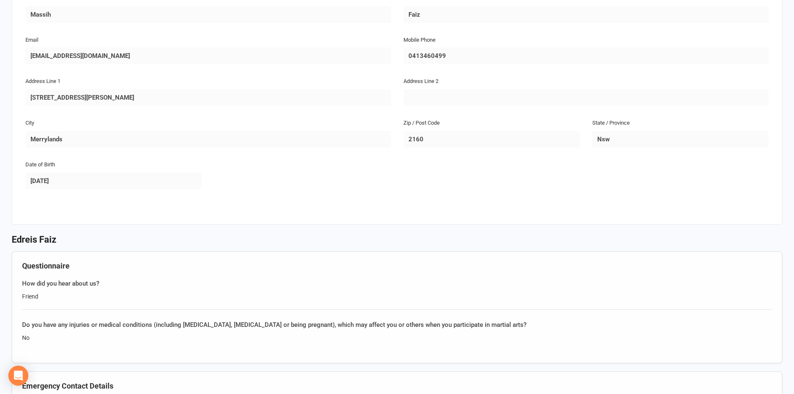
scroll to position [458, 0]
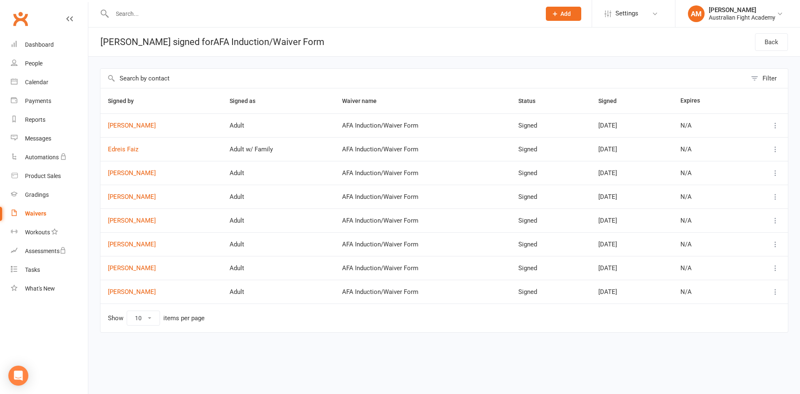
click at [41, 215] on div "Waivers" at bounding box center [35, 213] width 21 height 7
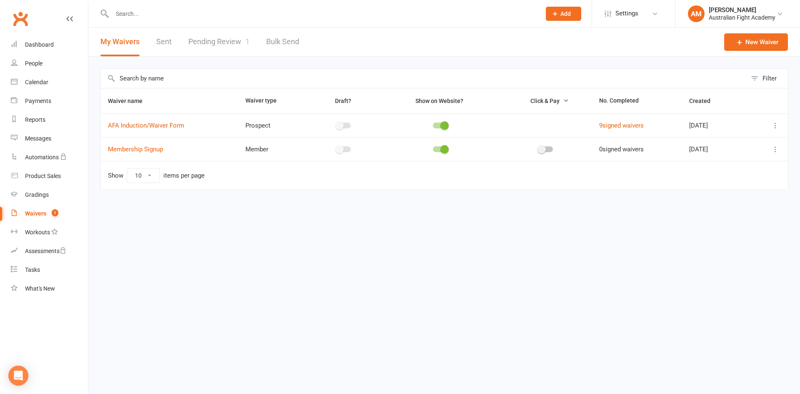
click at [213, 38] on link "Pending Review 1" at bounding box center [218, 42] width 61 height 29
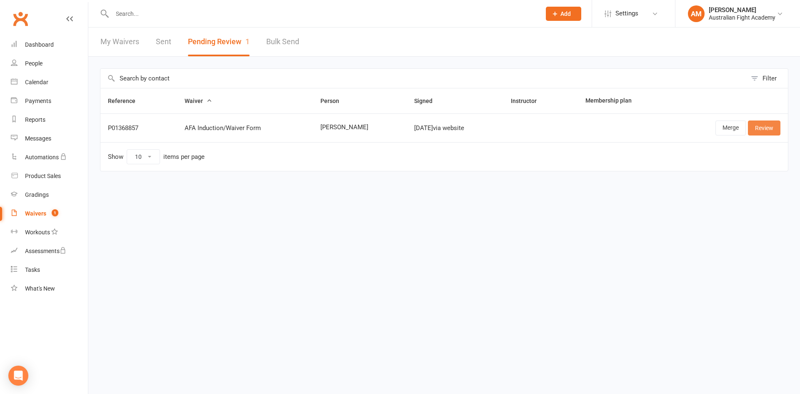
click at [766, 127] on link "Review" at bounding box center [764, 127] width 33 height 15
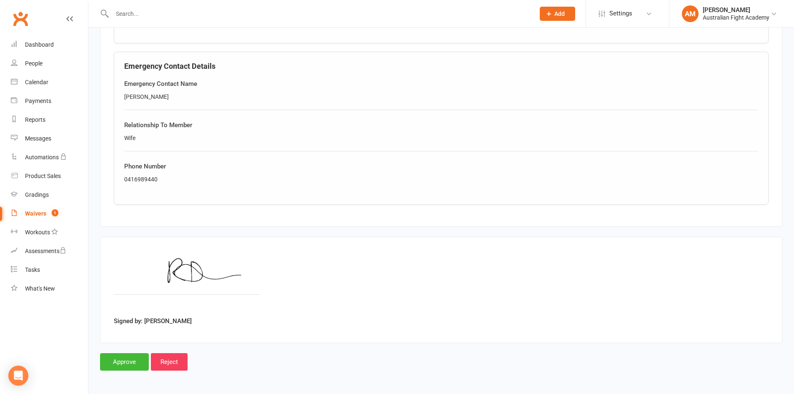
scroll to position [500, 0]
click at [129, 365] on input "Approve" at bounding box center [124, 362] width 49 height 18
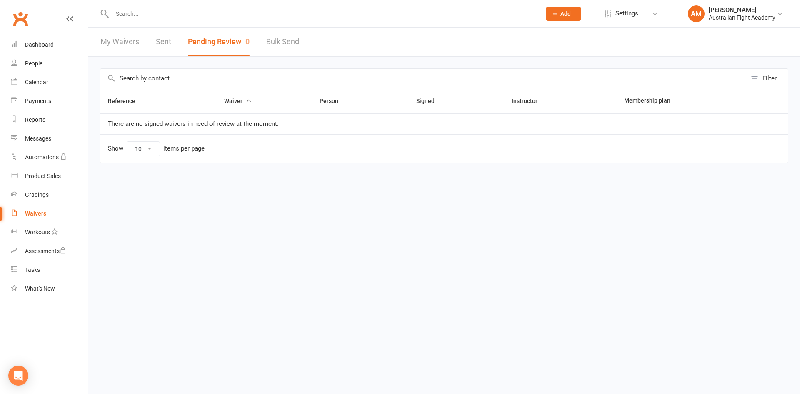
click at [213, 45] on button "Pending Review 0" at bounding box center [219, 42] width 62 height 29
click at [38, 216] on div "Waivers" at bounding box center [35, 213] width 21 height 7
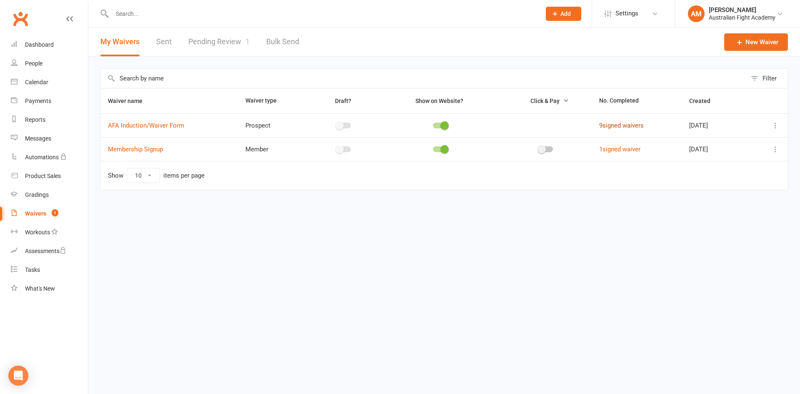
click at [628, 125] on link "9 signed waivers" at bounding box center [621, 126] width 45 height 8
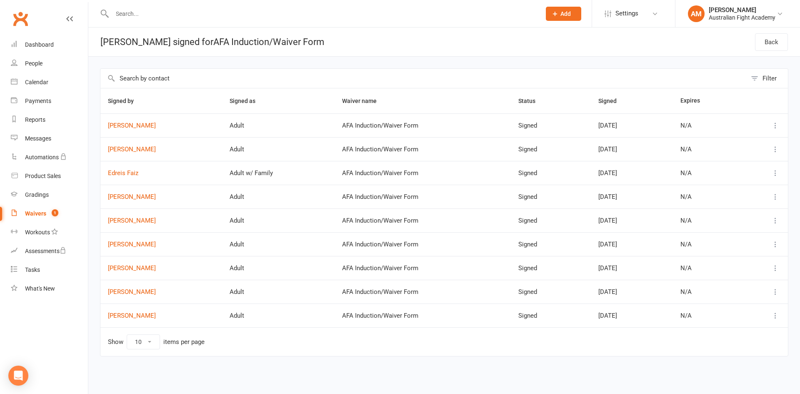
click at [38, 211] on div "Waivers" at bounding box center [35, 213] width 21 height 7
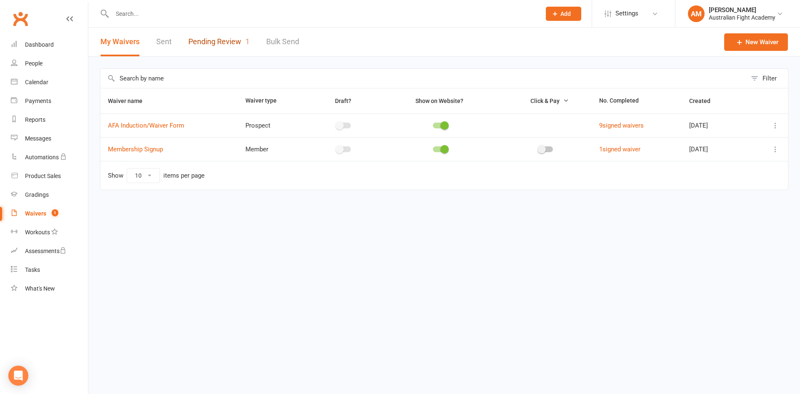
click at [203, 44] on link "Pending Review 1" at bounding box center [218, 42] width 61 height 29
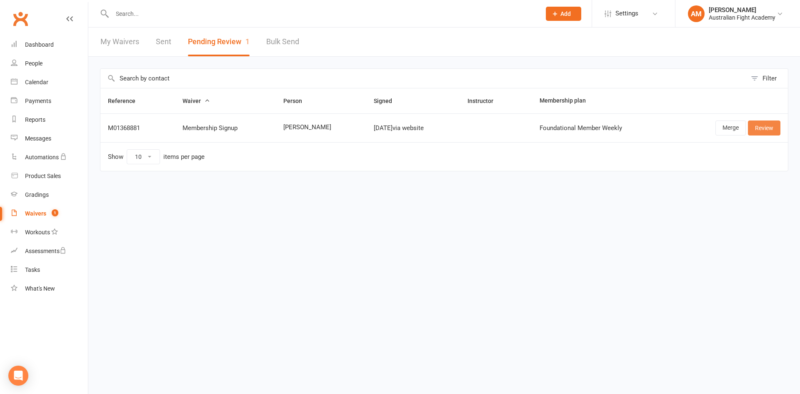
click at [768, 130] on link "Review" at bounding box center [764, 127] width 33 height 15
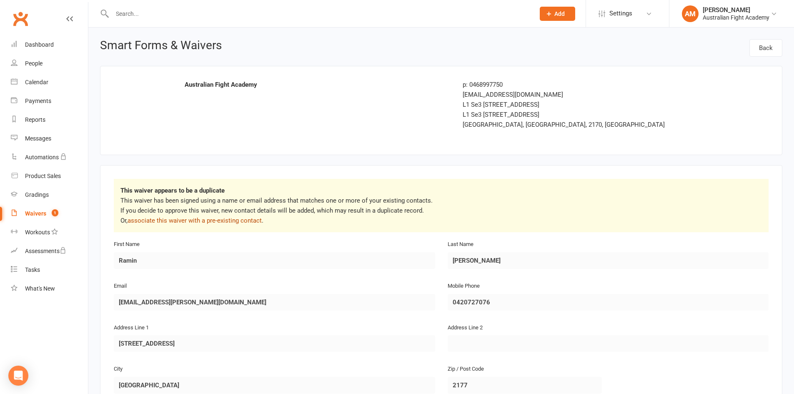
click at [185, 220] on link "associate this waiver with a pre-existing contact" at bounding box center [195, 221] width 134 height 8
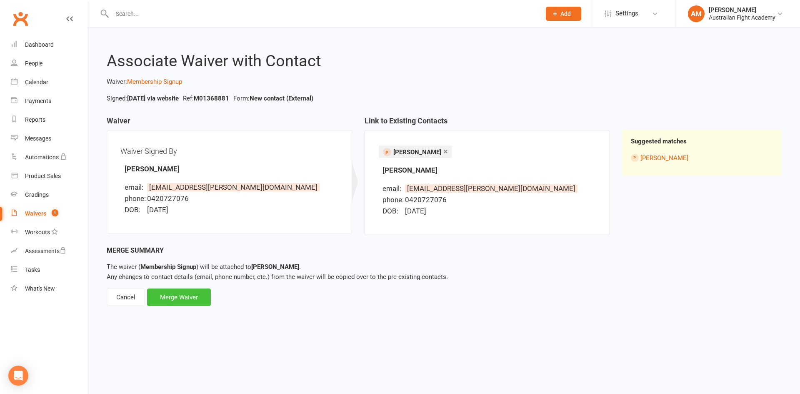
click at [187, 294] on div "Merge Waiver" at bounding box center [179, 297] width 64 height 18
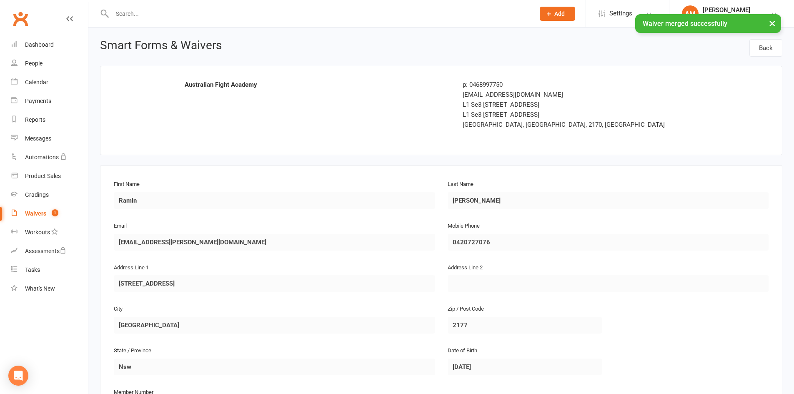
click at [771, 22] on button "×" at bounding box center [772, 23] width 15 height 18
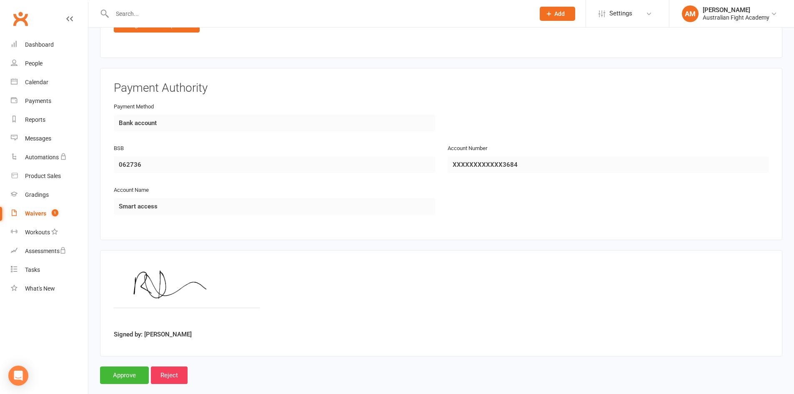
scroll to position [737, 0]
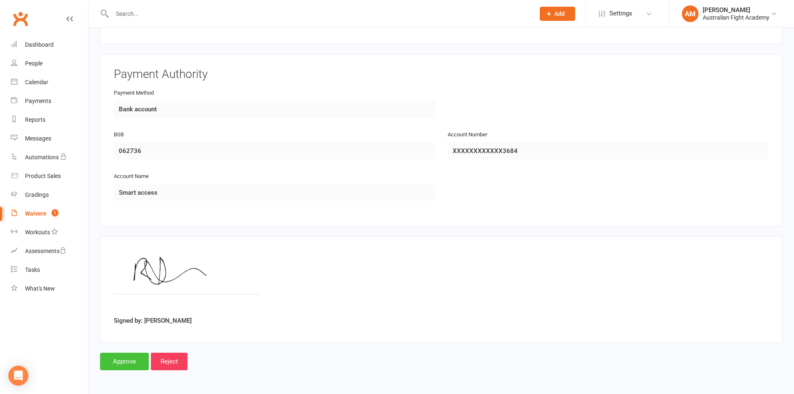
click at [128, 363] on input "Approve" at bounding box center [124, 362] width 49 height 18
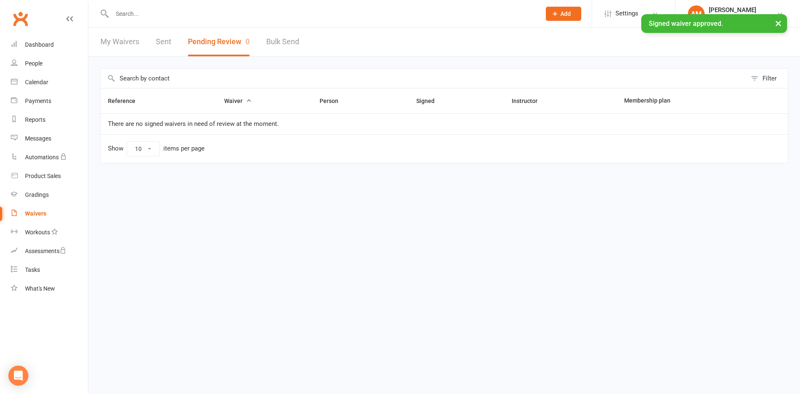
click at [131, 41] on link "My Waivers" at bounding box center [119, 42] width 39 height 29
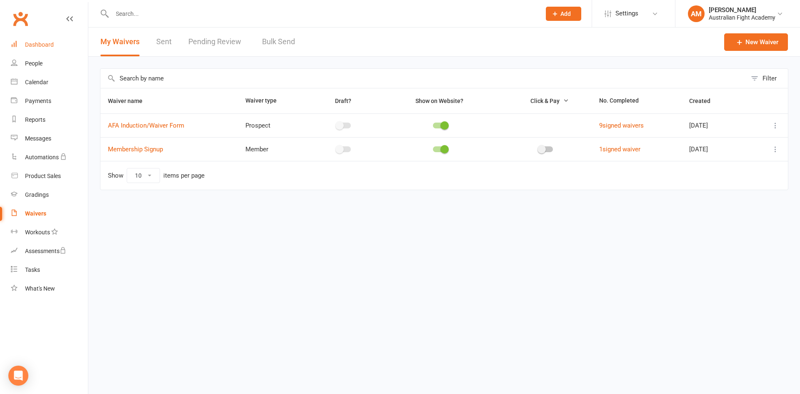
click at [46, 46] on div "Dashboard" at bounding box center [39, 44] width 29 height 7
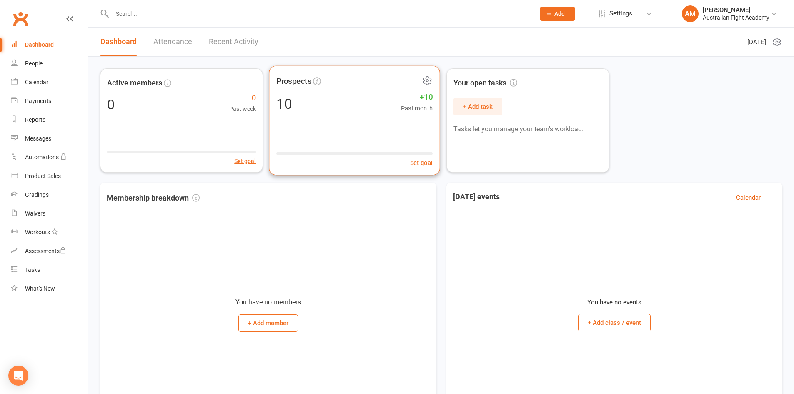
click at [428, 80] on icon at bounding box center [427, 80] width 10 height 10
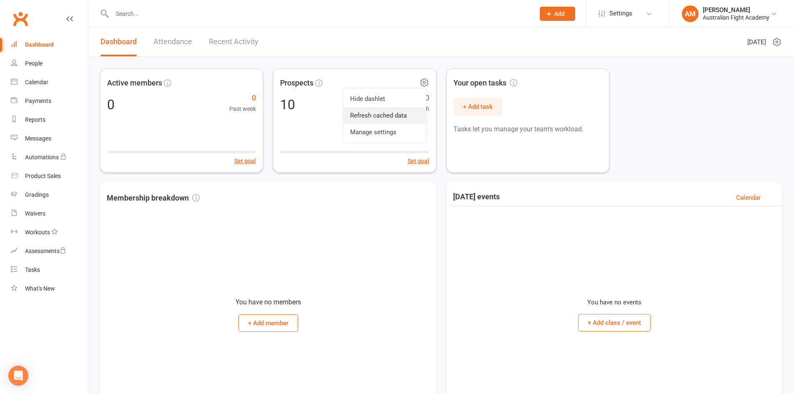
click at [406, 114] on link "Refresh cached data" at bounding box center [384, 115] width 83 height 17
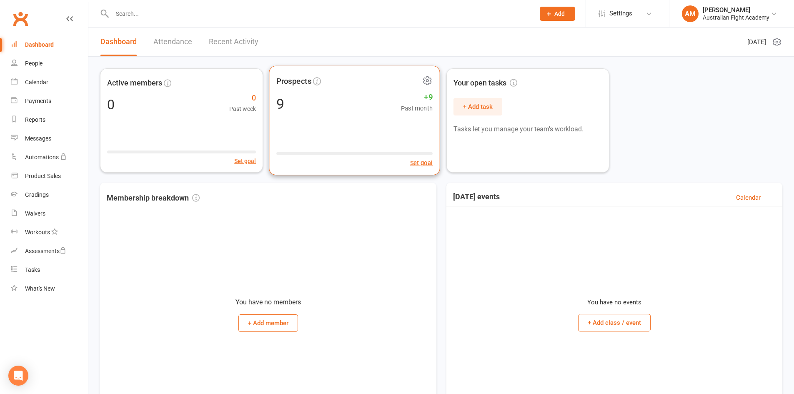
click at [426, 81] on icon at bounding box center [427, 81] width 2 height 2
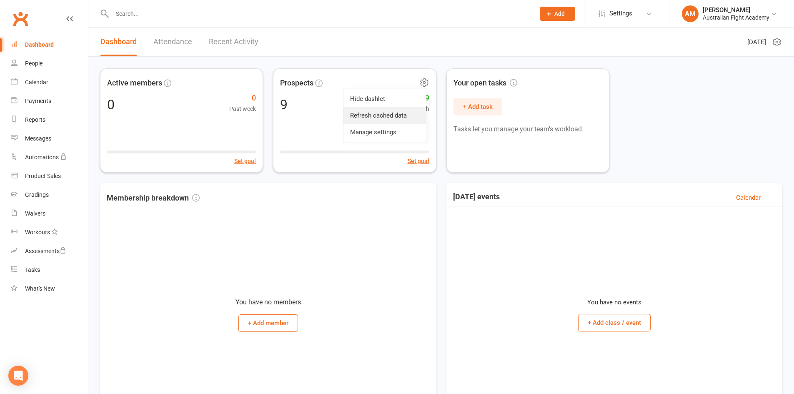
click at [398, 114] on link "Refresh cached data" at bounding box center [384, 115] width 83 height 17
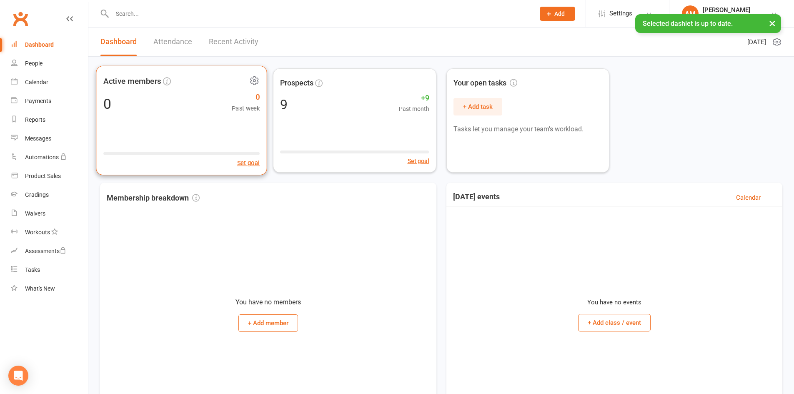
click at [255, 77] on icon at bounding box center [254, 80] width 10 height 10
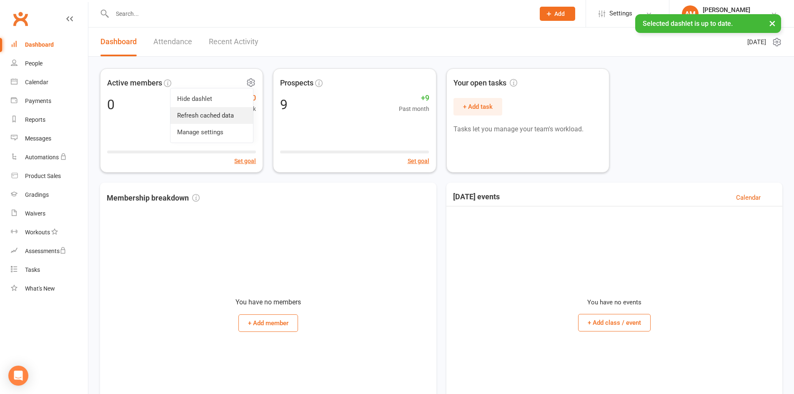
click at [233, 113] on link "Refresh cached data" at bounding box center [211, 115] width 83 height 17
click at [43, 212] on div "Waivers" at bounding box center [35, 213] width 20 height 7
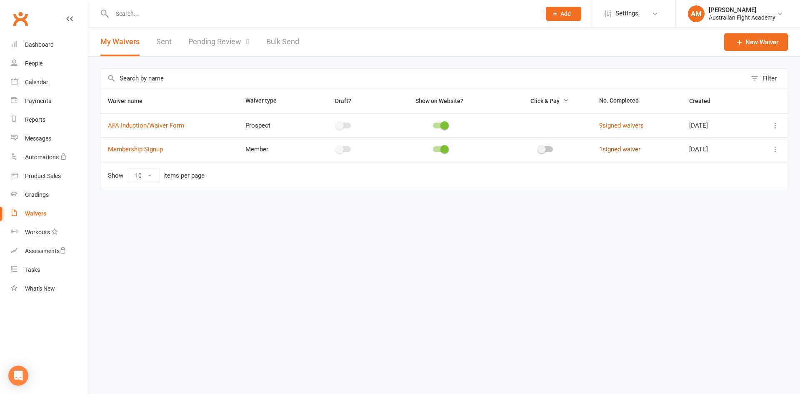
click at [621, 149] on link "1 signed waiver" at bounding box center [619, 149] width 41 height 8
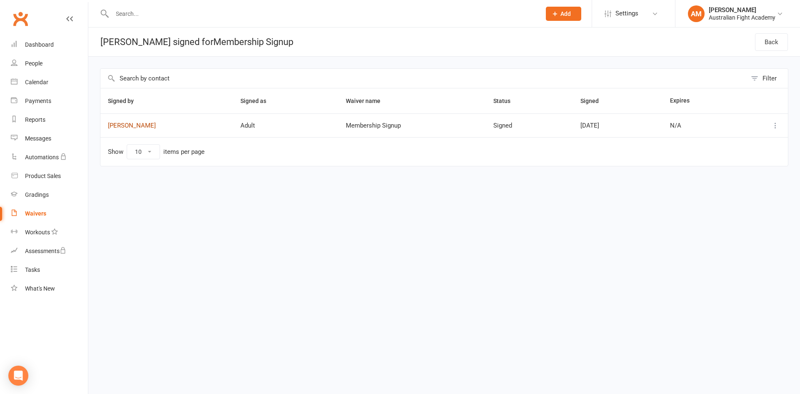
click at [124, 124] on link "Ramin Dinkha" at bounding box center [167, 125] width 118 height 7
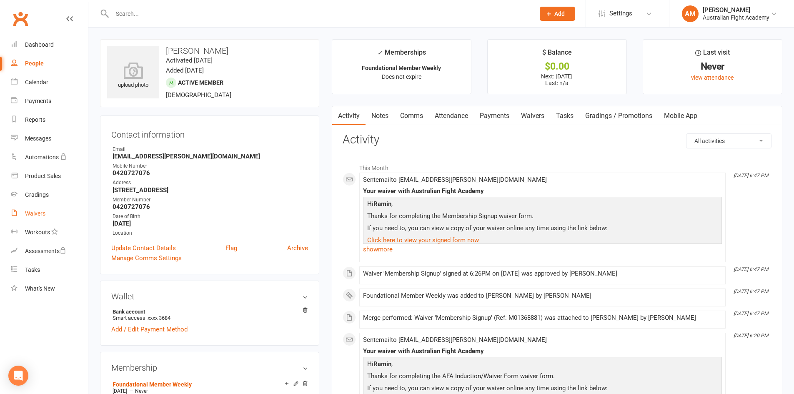
click at [46, 214] on link "Waivers" at bounding box center [49, 213] width 77 height 19
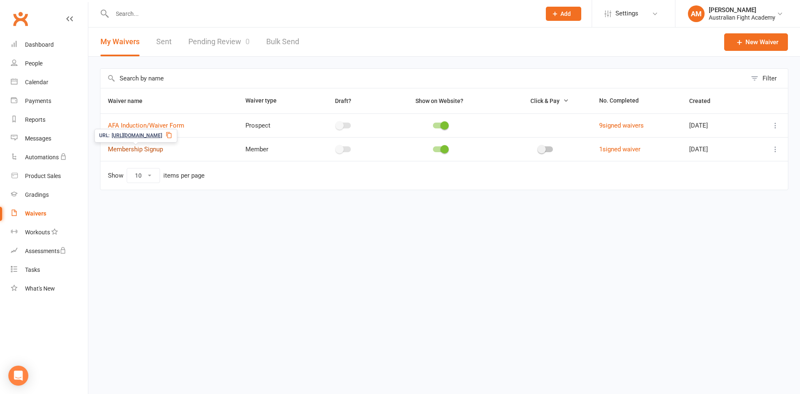
click at [130, 151] on link "Membership Signup" at bounding box center [135, 149] width 55 height 8
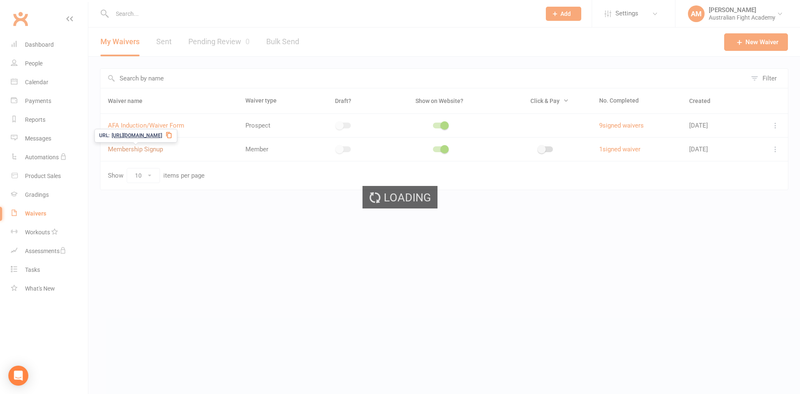
select select "bank_account"
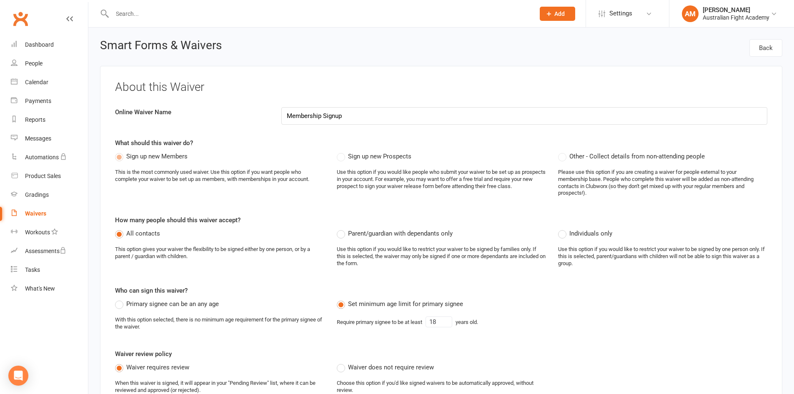
click at [44, 214] on div "Waivers" at bounding box center [35, 213] width 21 height 7
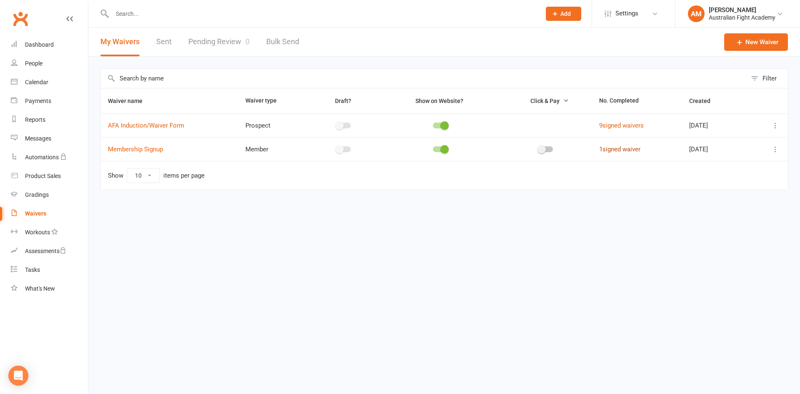
click at [616, 152] on link "1 signed waiver" at bounding box center [619, 149] width 41 height 8
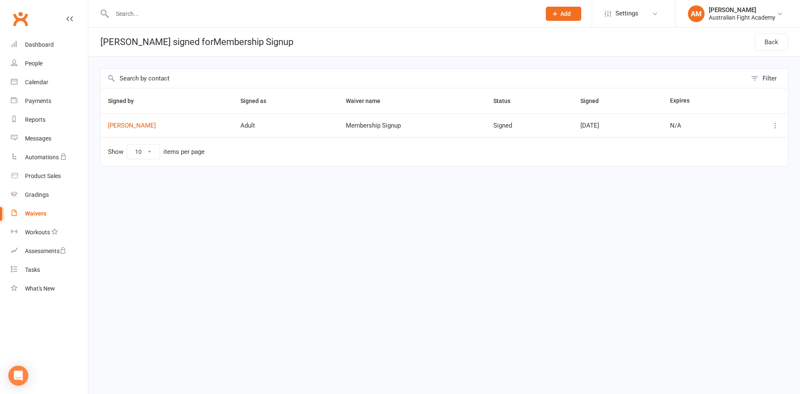
click at [778, 128] on icon at bounding box center [775, 125] width 8 height 8
click at [726, 144] on link "View" at bounding box center [739, 141] width 83 height 17
click at [33, 219] on link "Waivers" at bounding box center [49, 213] width 77 height 19
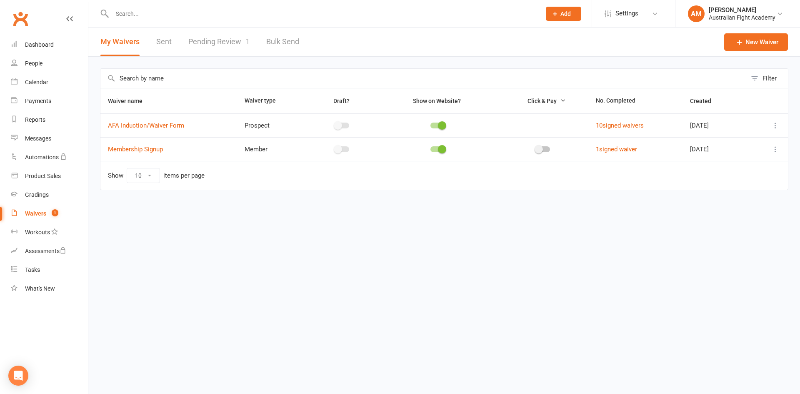
click at [227, 35] on link "Pending Review 1" at bounding box center [218, 42] width 61 height 29
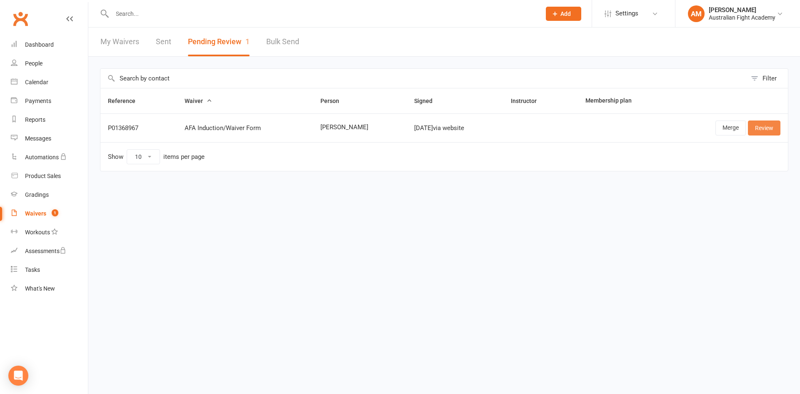
click at [774, 126] on link "Review" at bounding box center [764, 127] width 33 height 15
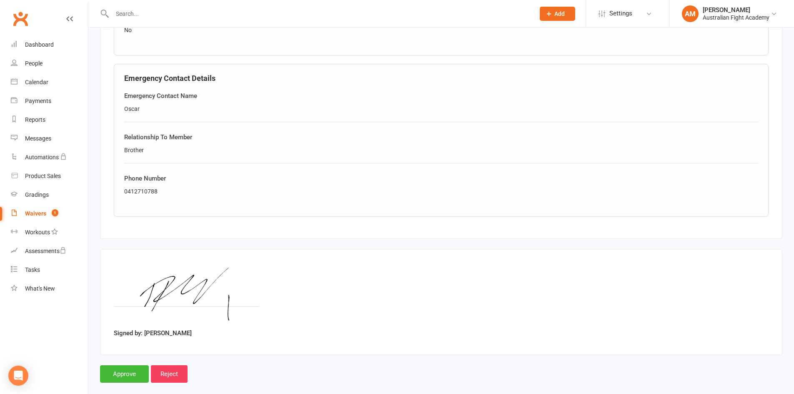
scroll to position [500, 0]
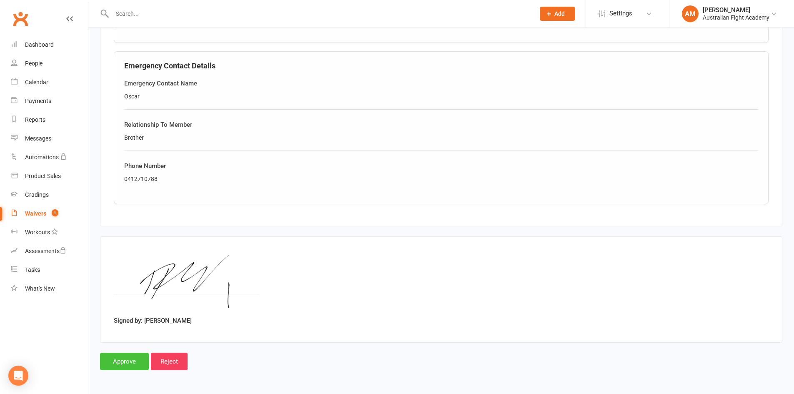
click at [122, 356] on input "Approve" at bounding box center [124, 362] width 49 height 18
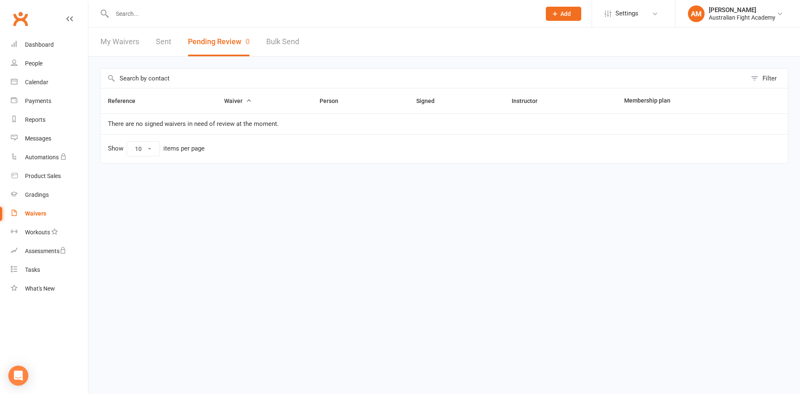
click at [26, 215] on div "Waivers" at bounding box center [35, 213] width 21 height 7
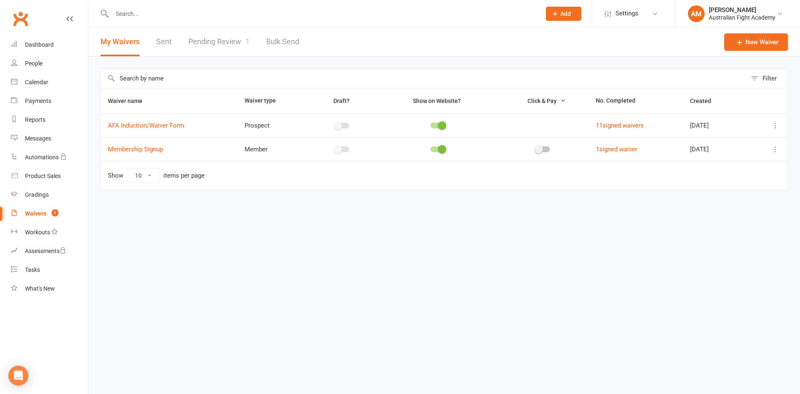
click at [222, 36] on link "Pending Review 1" at bounding box center [218, 42] width 61 height 29
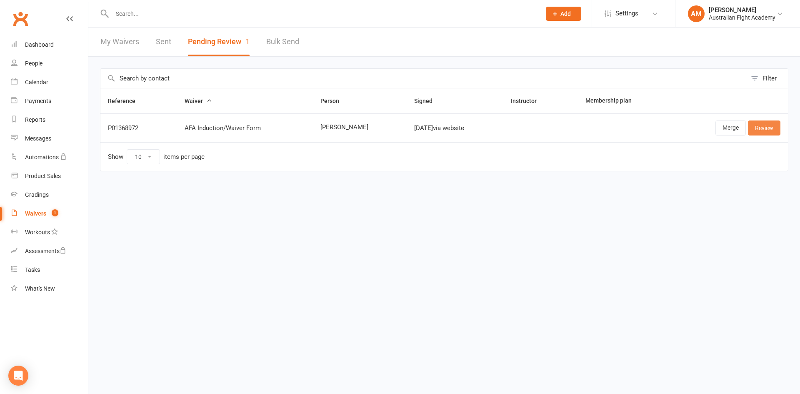
click at [759, 125] on link "Review" at bounding box center [764, 127] width 33 height 15
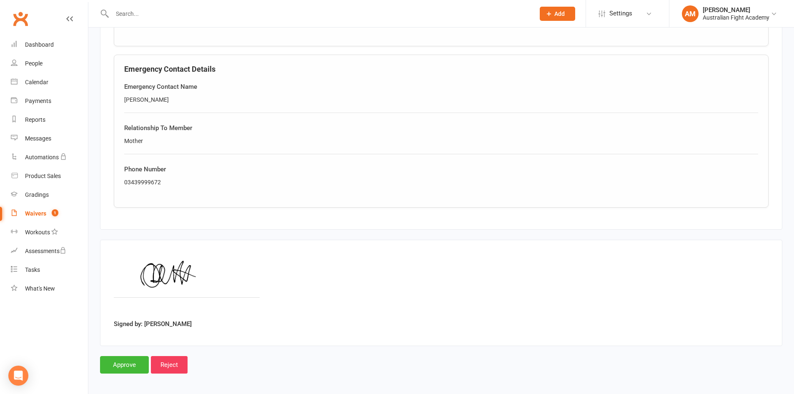
scroll to position [500, 0]
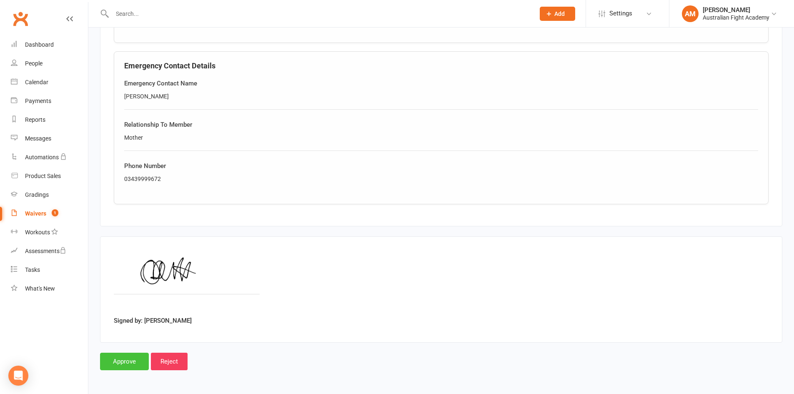
click at [129, 359] on input "Approve" at bounding box center [124, 362] width 49 height 18
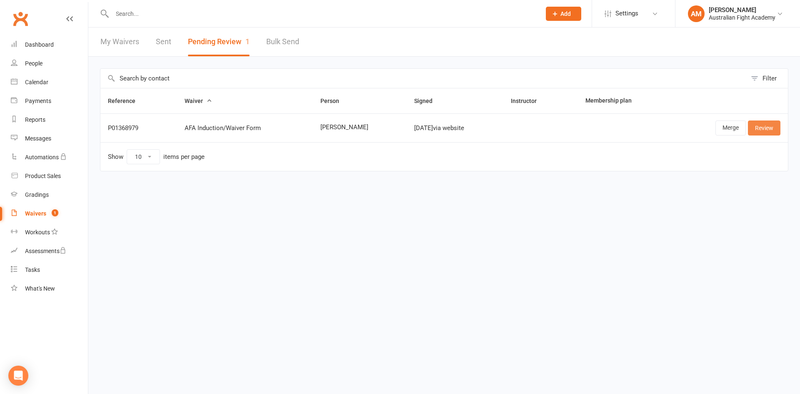
click at [770, 122] on link "Review" at bounding box center [764, 127] width 33 height 15
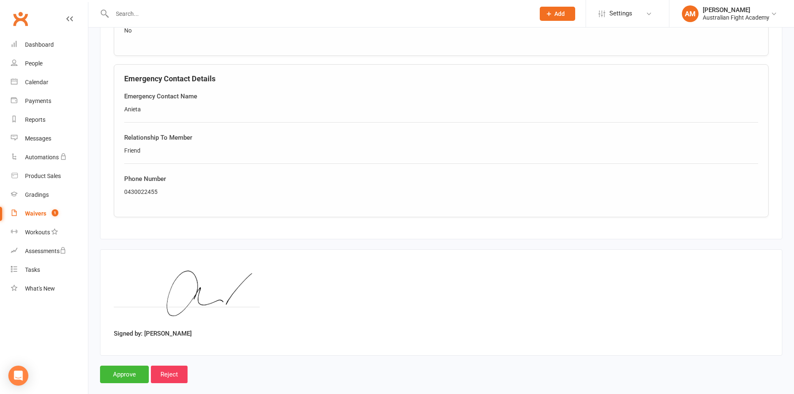
scroll to position [500, 0]
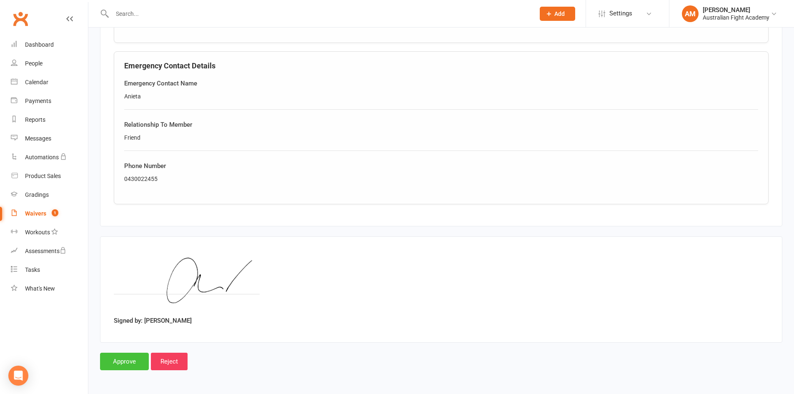
click at [135, 357] on input "Approve" at bounding box center [124, 362] width 49 height 18
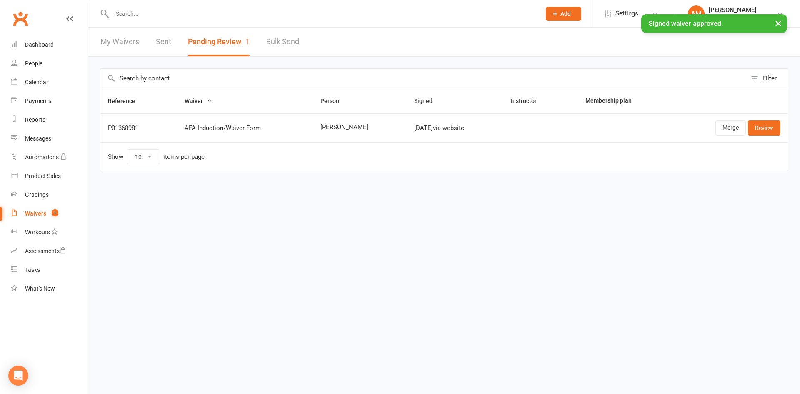
click at [46, 210] on link "Waivers 1" at bounding box center [49, 213] width 77 height 19
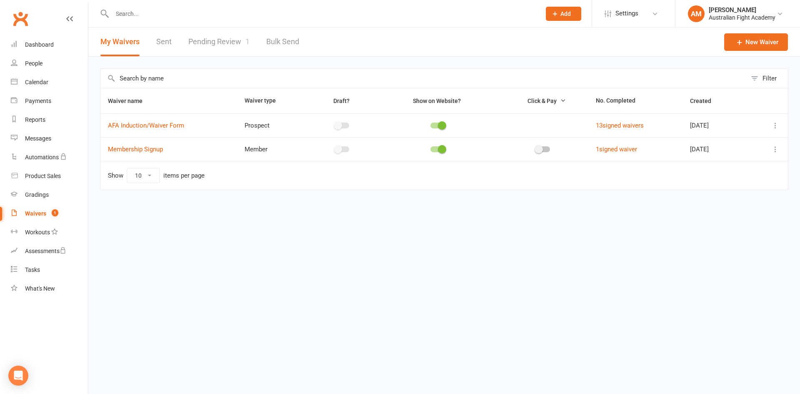
click at [226, 45] on link "Pending Review 1" at bounding box center [218, 42] width 61 height 29
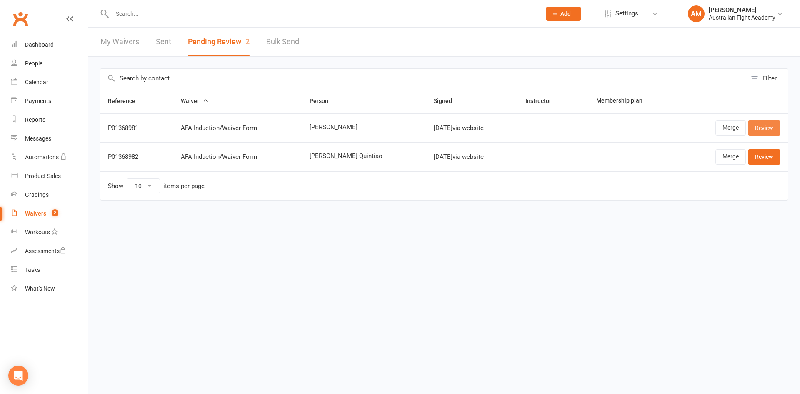
click at [772, 129] on link "Review" at bounding box center [764, 127] width 33 height 15
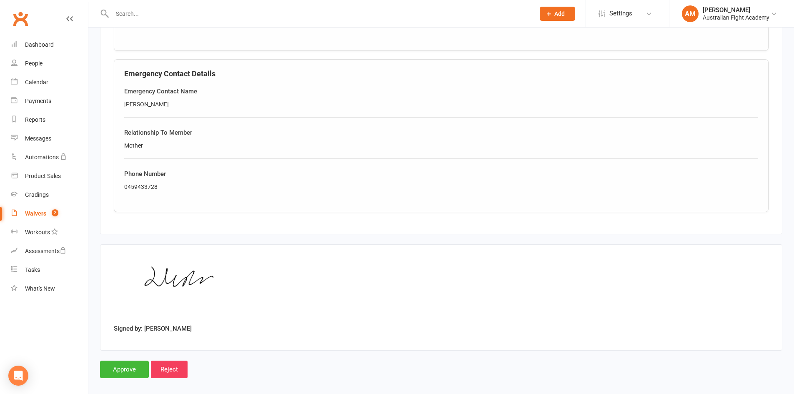
scroll to position [500, 0]
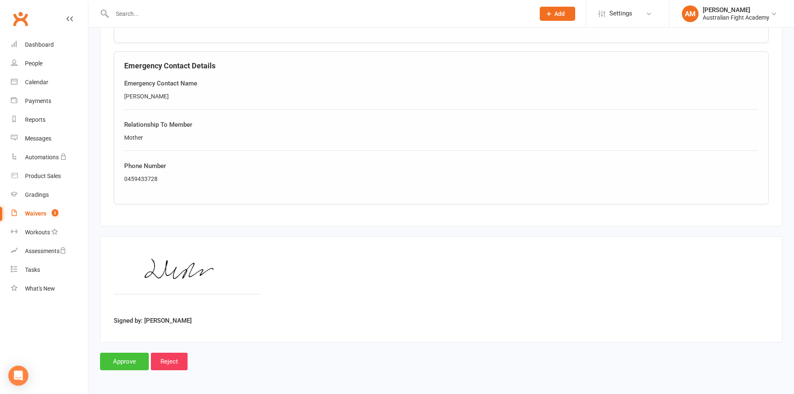
click at [122, 354] on input "Approve" at bounding box center [124, 362] width 49 height 18
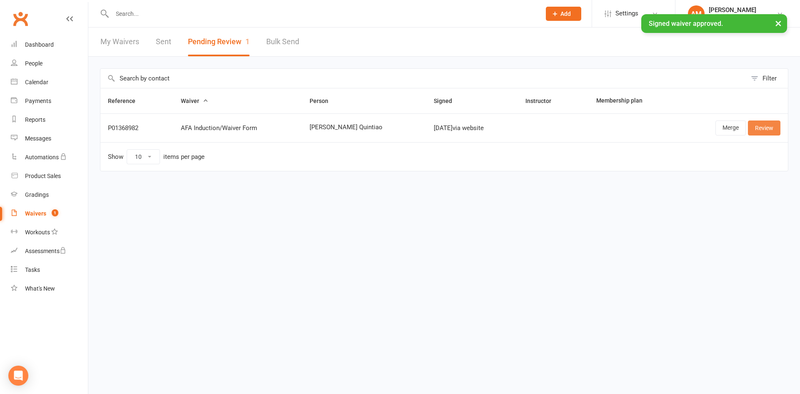
click at [759, 130] on link "Review" at bounding box center [764, 127] width 33 height 15
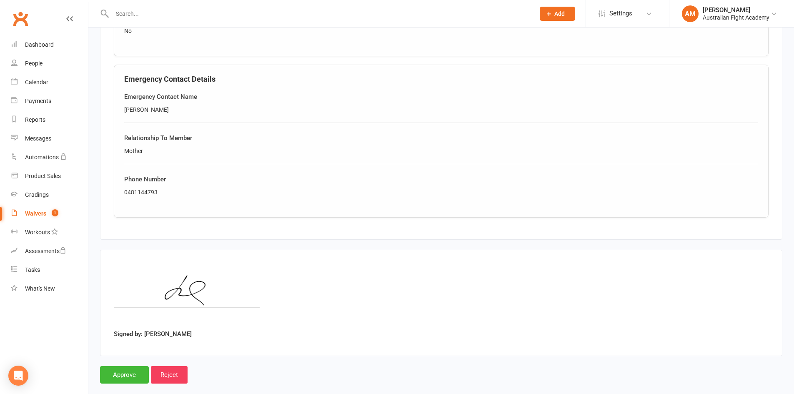
scroll to position [500, 0]
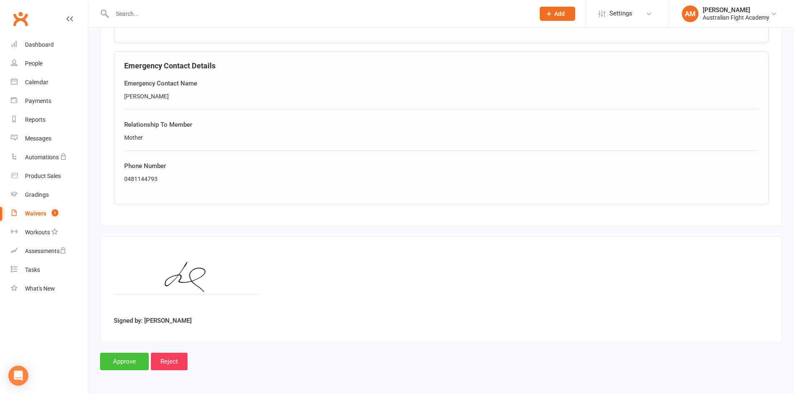
click at [123, 361] on input "Approve" at bounding box center [124, 362] width 49 height 18
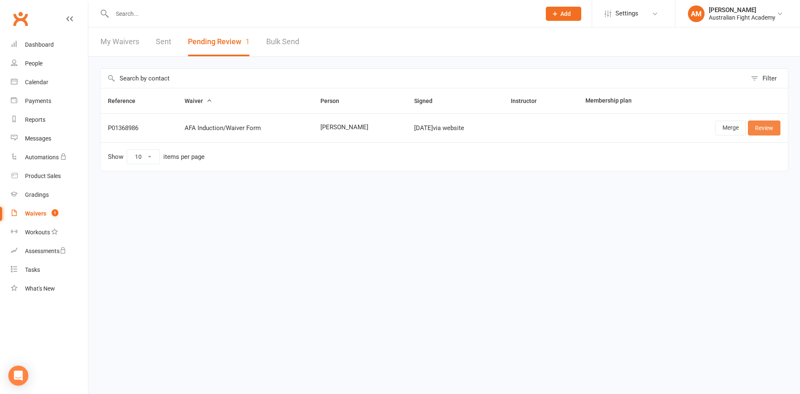
click at [772, 131] on link "Review" at bounding box center [764, 127] width 33 height 15
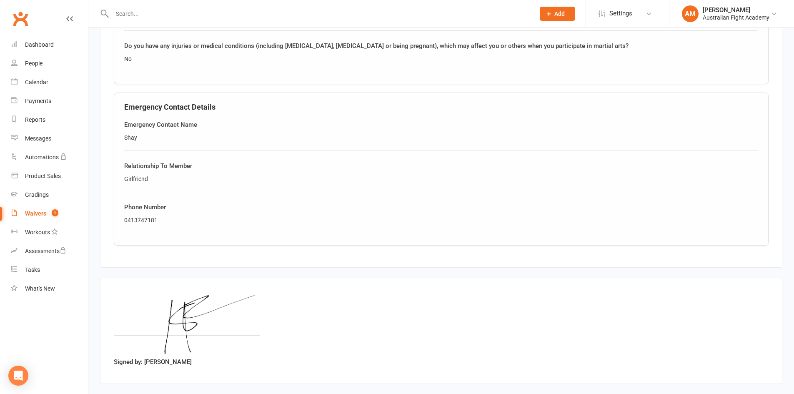
scroll to position [500, 0]
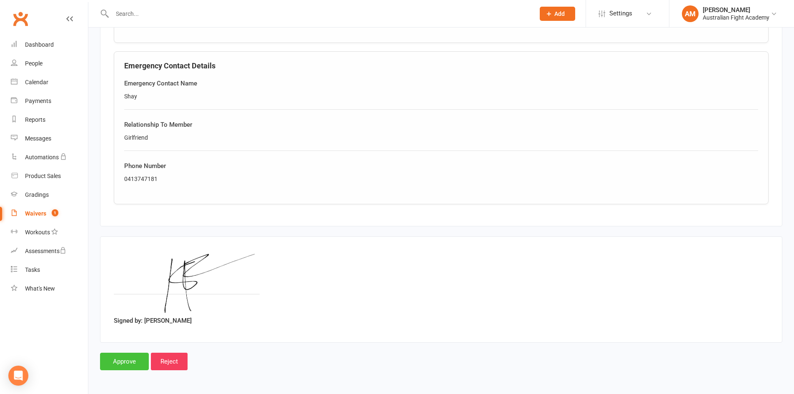
click at [117, 364] on input "Approve" at bounding box center [124, 362] width 49 height 18
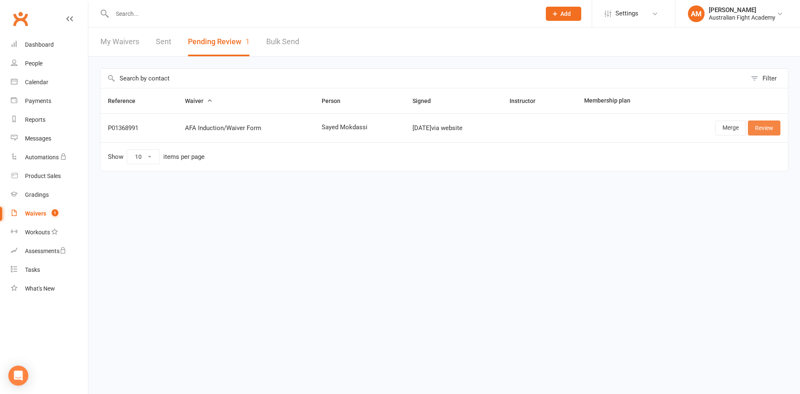
click at [764, 128] on link "Review" at bounding box center [764, 127] width 33 height 15
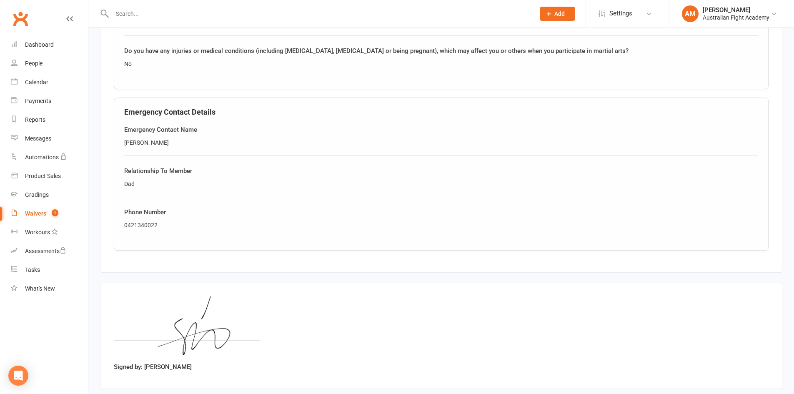
scroll to position [500, 0]
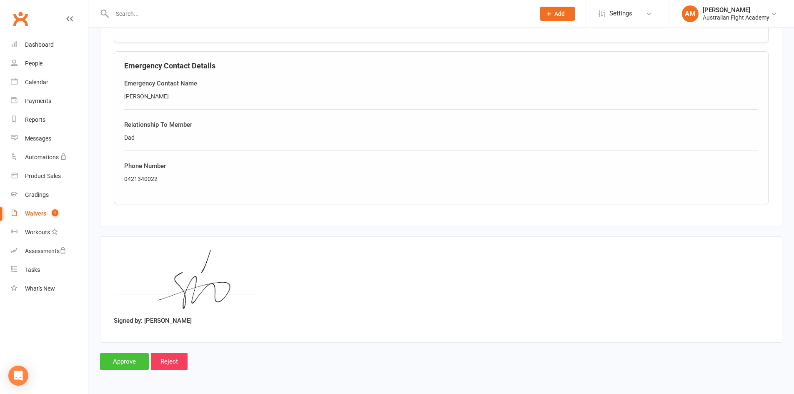
click at [123, 359] on input "Approve" at bounding box center [124, 362] width 49 height 18
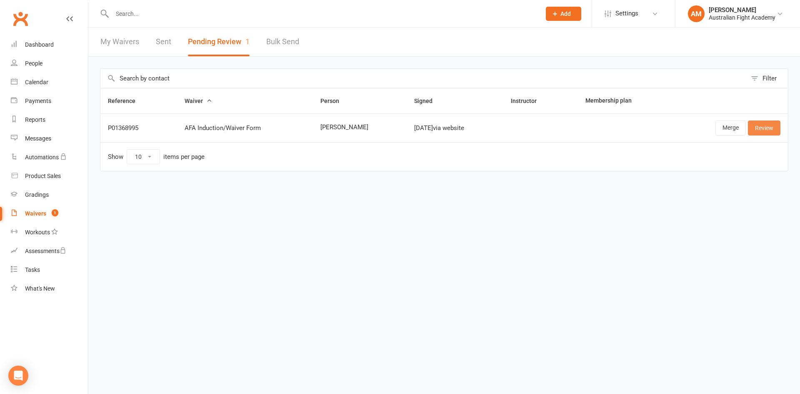
click at [764, 128] on link "Review" at bounding box center [764, 127] width 33 height 15
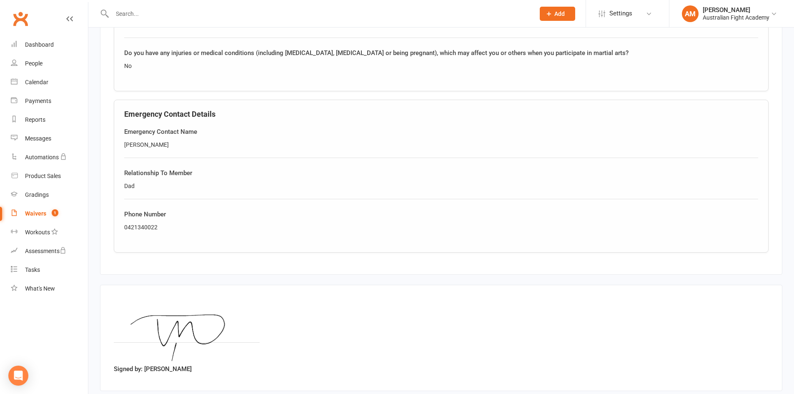
scroll to position [500, 0]
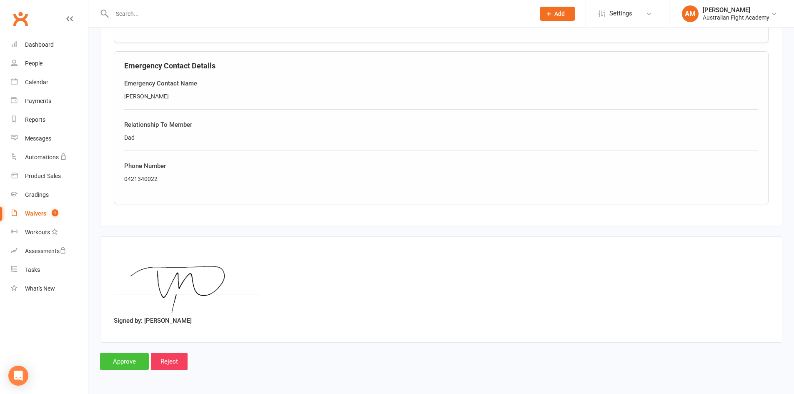
click at [121, 366] on input "Approve" at bounding box center [124, 362] width 49 height 18
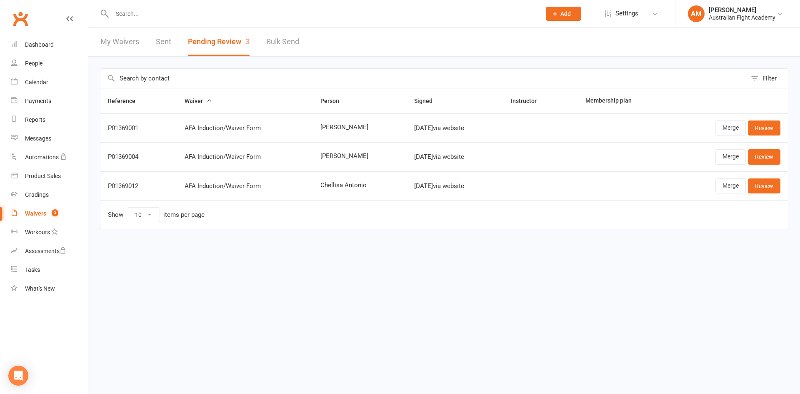
click at [41, 317] on nav "Clubworx Dashboard People Calendar Payments Reports Messages Automations Produc…" at bounding box center [44, 199] width 88 height 394
click at [49, 38] on link "Dashboard" at bounding box center [49, 44] width 77 height 19
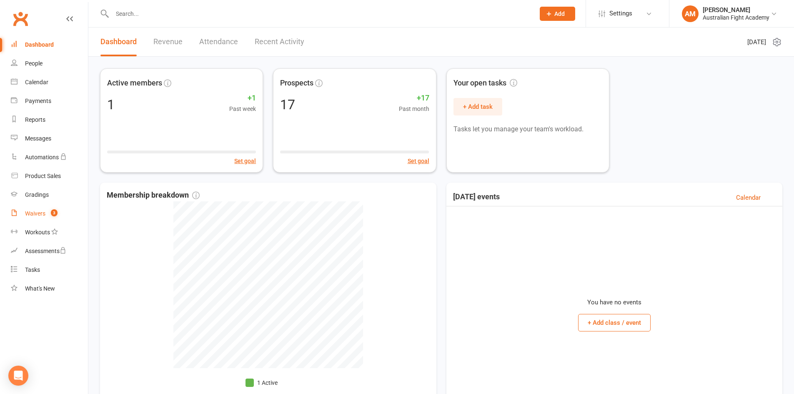
click at [45, 216] on div "Waivers" at bounding box center [35, 213] width 20 height 7
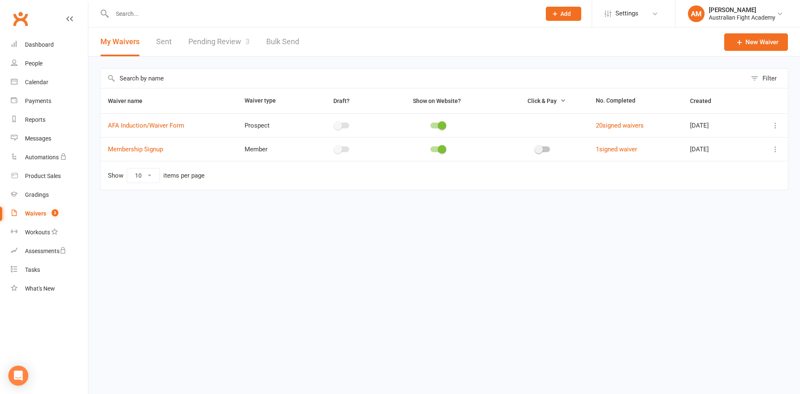
click at [223, 43] on link "Pending Review 3" at bounding box center [218, 42] width 61 height 29
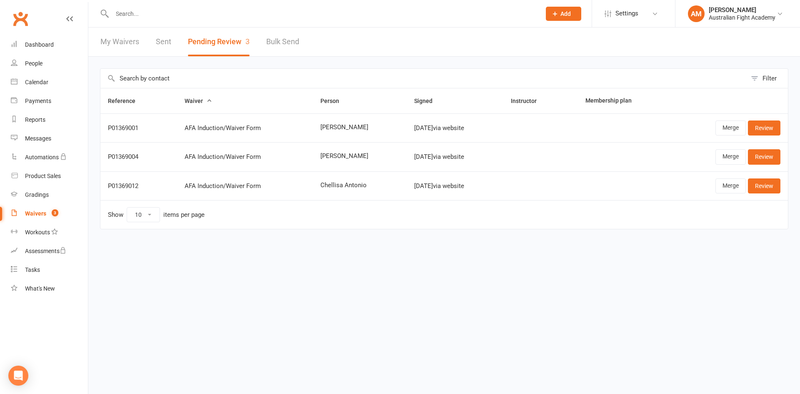
drag, startPoint x: 484, startPoint y: 358, endPoint x: 470, endPoint y: 405, distance: 49.6
click at [470, 264] on html "Prospect Member Non-attending contact Class / event Appointment Grading event T…" at bounding box center [400, 132] width 800 height 264
click at [763, 216] on link "Review" at bounding box center [764, 214] width 33 height 15
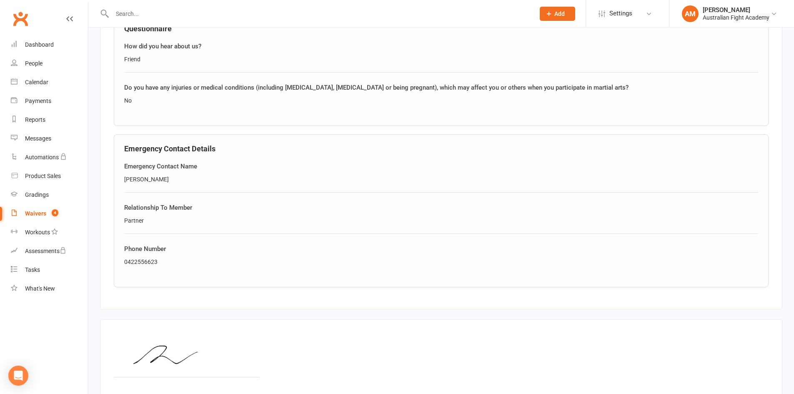
scroll to position [500, 0]
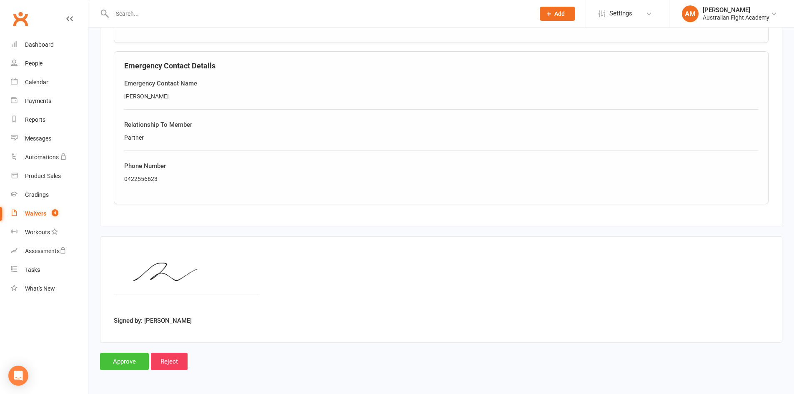
click at [120, 363] on input "Approve" at bounding box center [124, 362] width 49 height 18
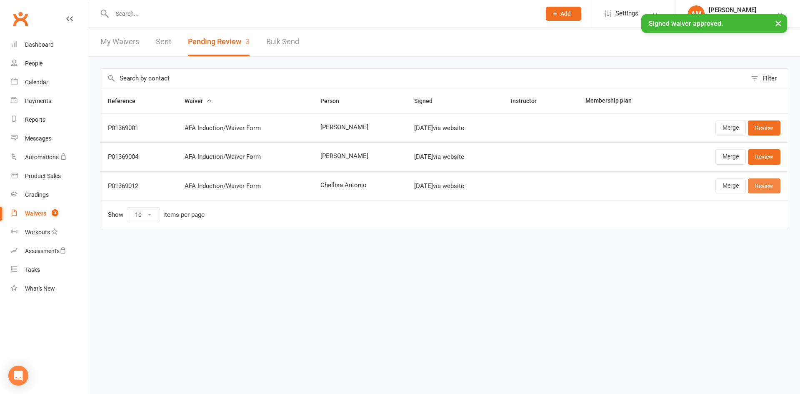
click at [763, 185] on link "Review" at bounding box center [764, 185] width 33 height 15
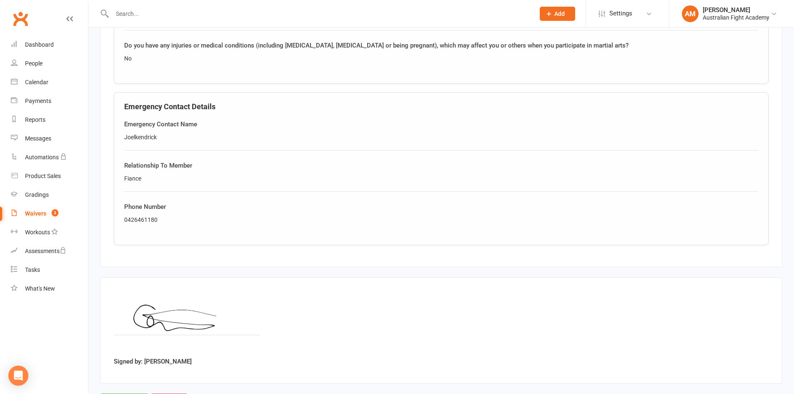
scroll to position [500, 0]
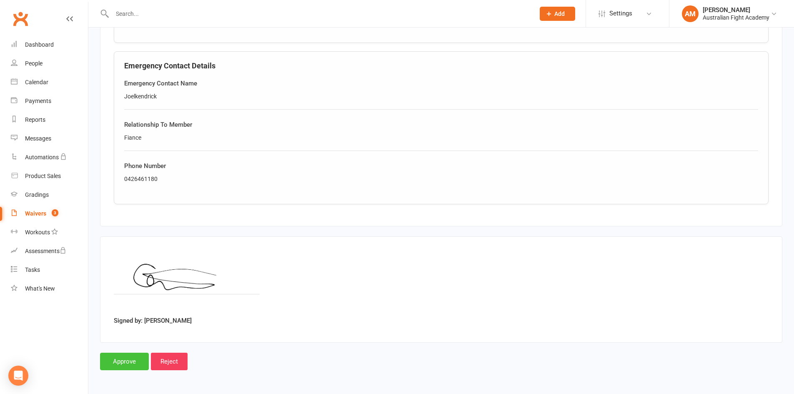
click at [126, 363] on input "Approve" at bounding box center [124, 362] width 49 height 18
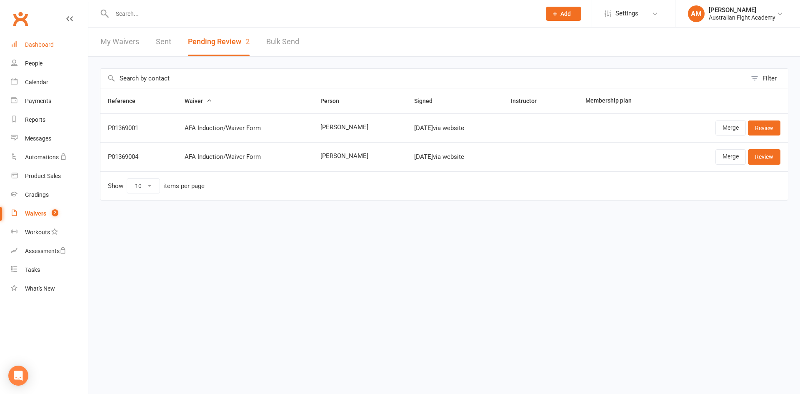
click at [43, 49] on link "Dashboard" at bounding box center [49, 44] width 77 height 19
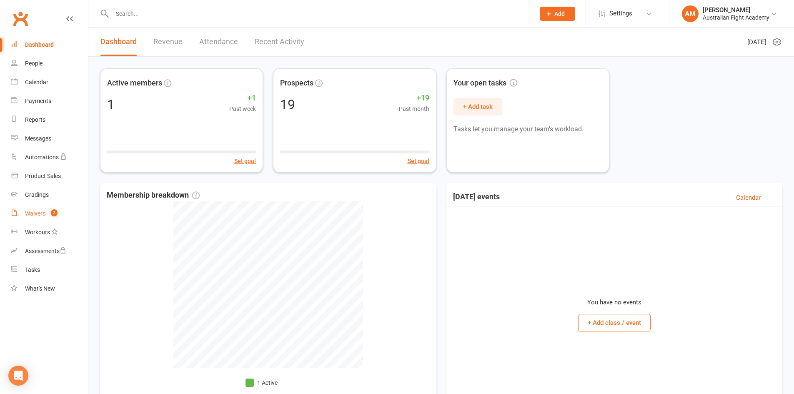
click at [43, 210] on link "Waivers 2" at bounding box center [49, 213] width 77 height 19
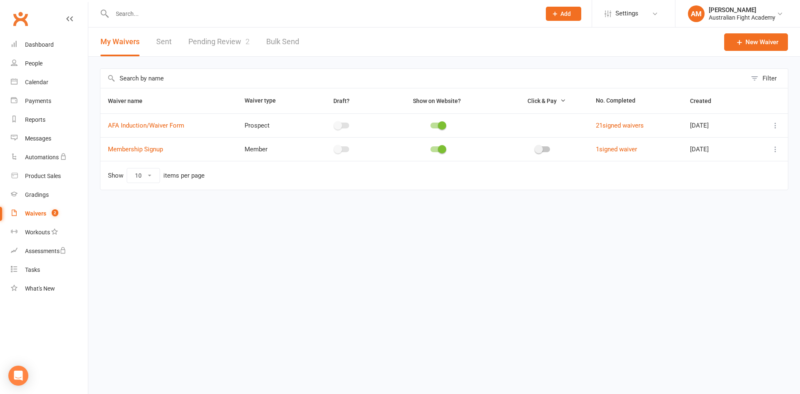
click at [206, 47] on link "Pending Review 2" at bounding box center [218, 42] width 61 height 29
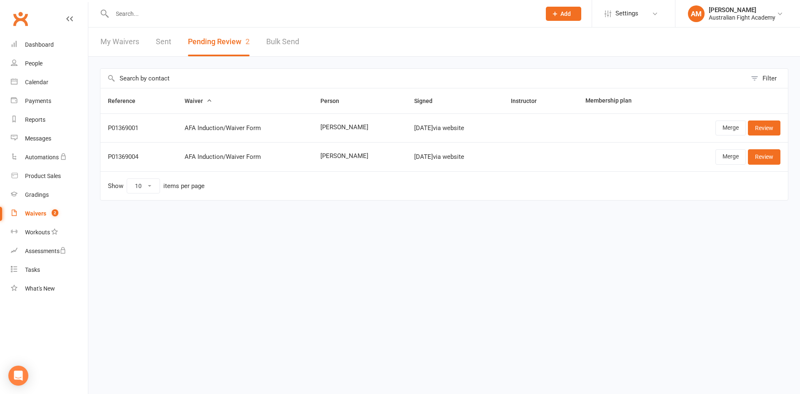
click at [137, 44] on link "My Waivers" at bounding box center [119, 42] width 39 height 29
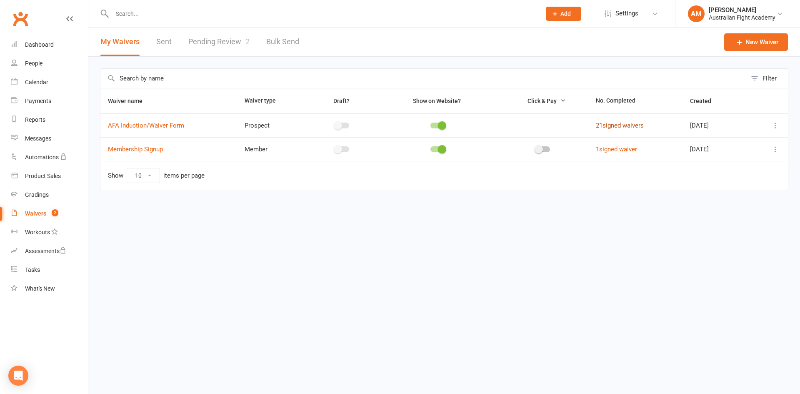
click at [596, 128] on link "21 signed waivers" at bounding box center [620, 126] width 48 height 8
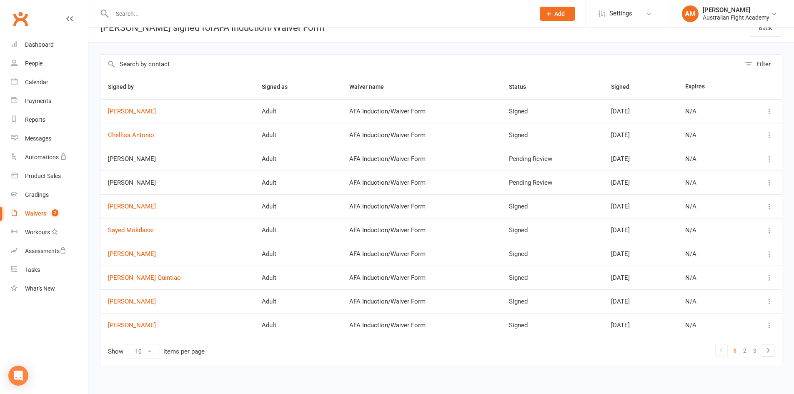
scroll to position [22, 0]
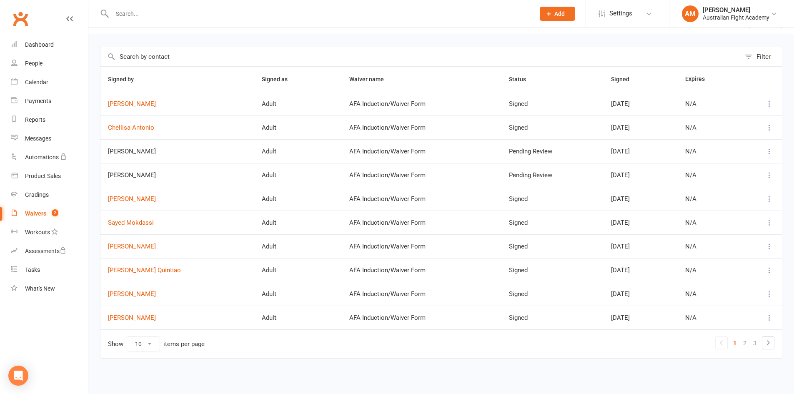
click at [48, 211] on count-badge "2" at bounding box center [53, 213] width 11 height 7
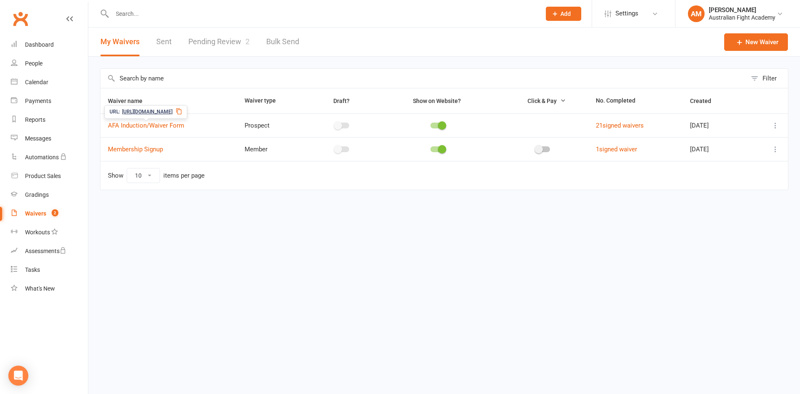
click at [46, 214] on link "Waivers 2" at bounding box center [49, 213] width 77 height 19
click at [207, 51] on link "Pending Review 2" at bounding box center [218, 42] width 61 height 29
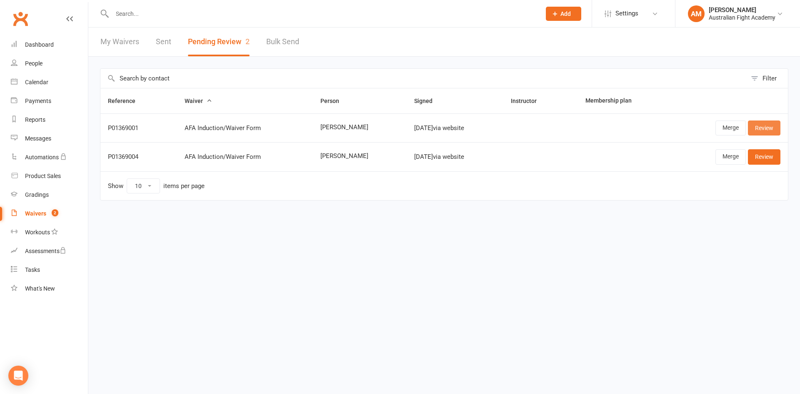
click at [772, 128] on link "Review" at bounding box center [764, 127] width 33 height 15
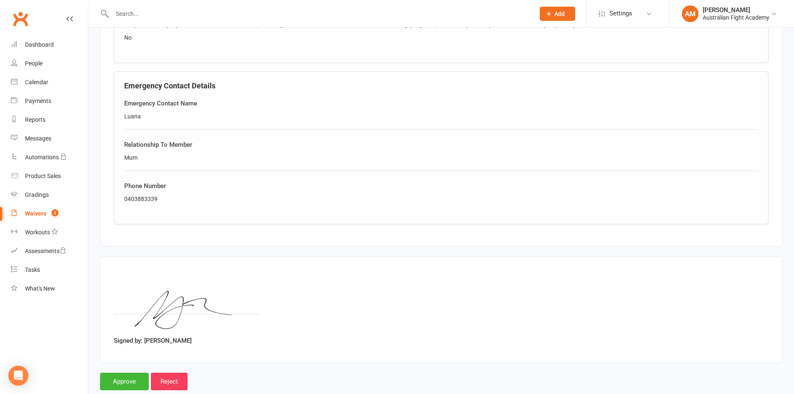
scroll to position [500, 0]
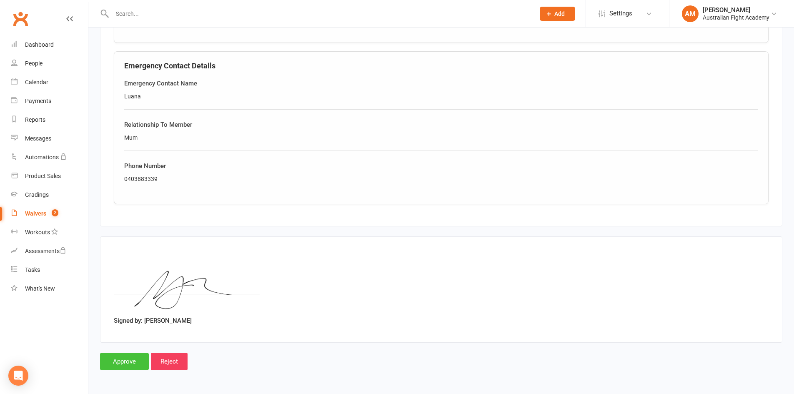
click at [117, 362] on input "Approve" at bounding box center [124, 362] width 49 height 18
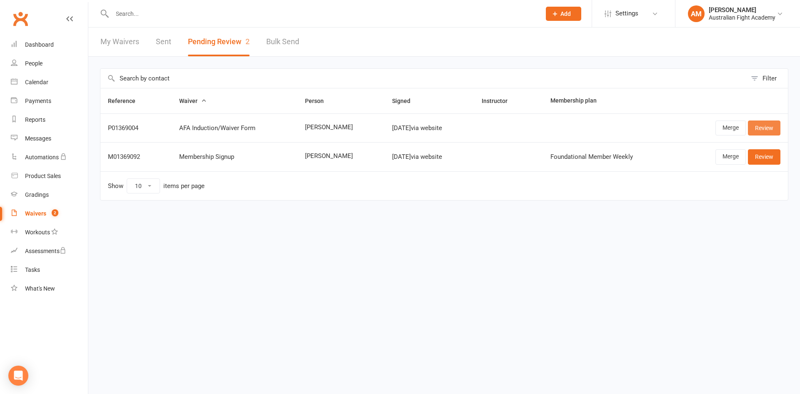
click at [775, 126] on link "Review" at bounding box center [764, 127] width 33 height 15
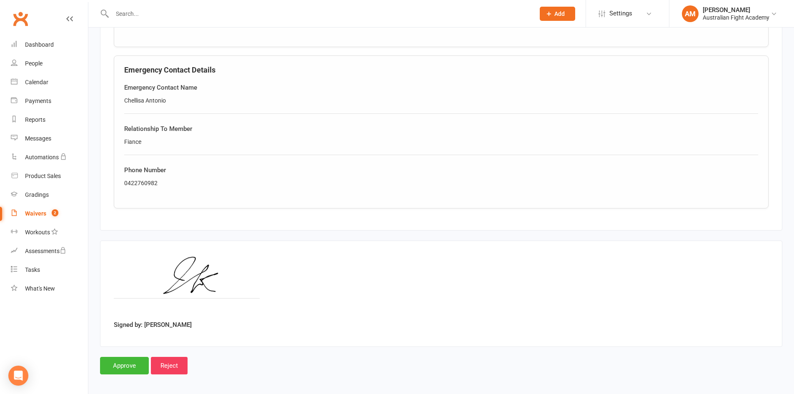
scroll to position [500, 0]
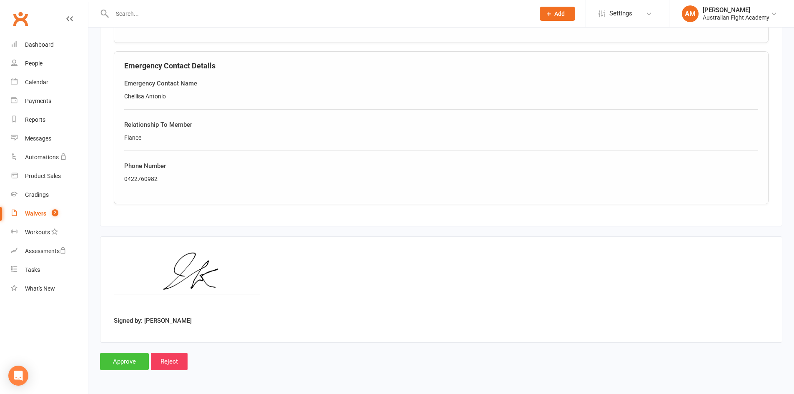
click at [130, 363] on input "Approve" at bounding box center [124, 362] width 49 height 18
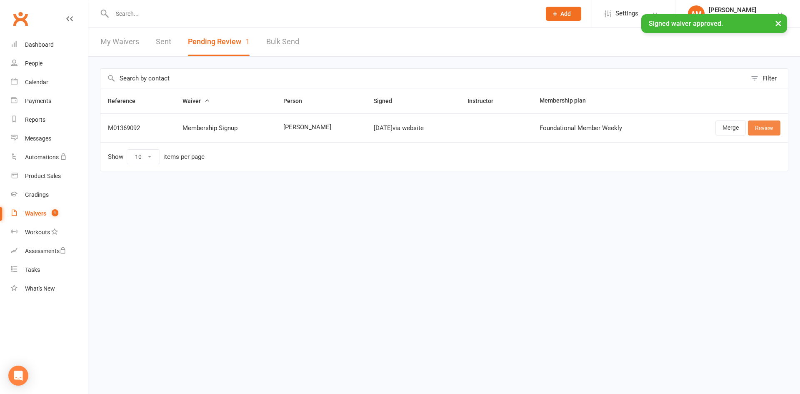
click at [763, 127] on link "Review" at bounding box center [764, 127] width 33 height 15
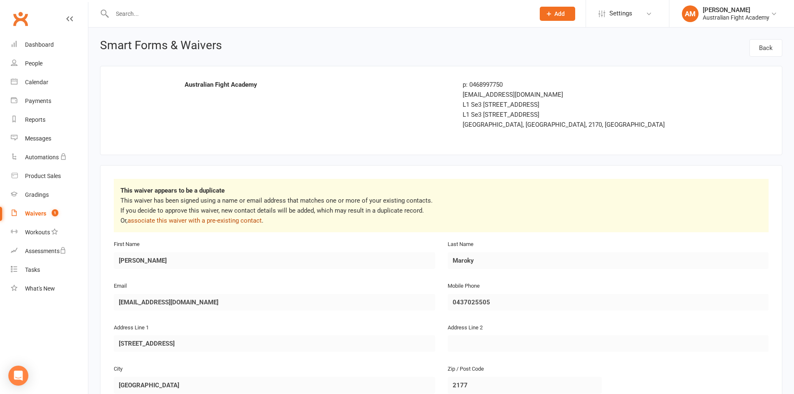
click at [249, 220] on link "associate this waiver with a pre-existing contact" at bounding box center [195, 221] width 134 height 8
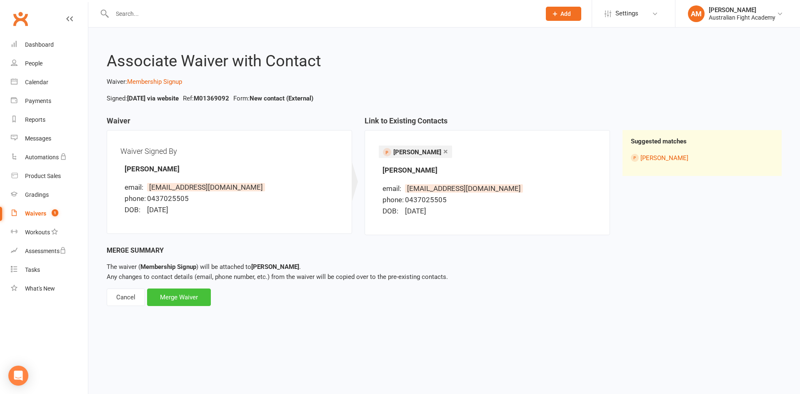
click at [195, 293] on div "Merge Waiver" at bounding box center [179, 297] width 64 height 18
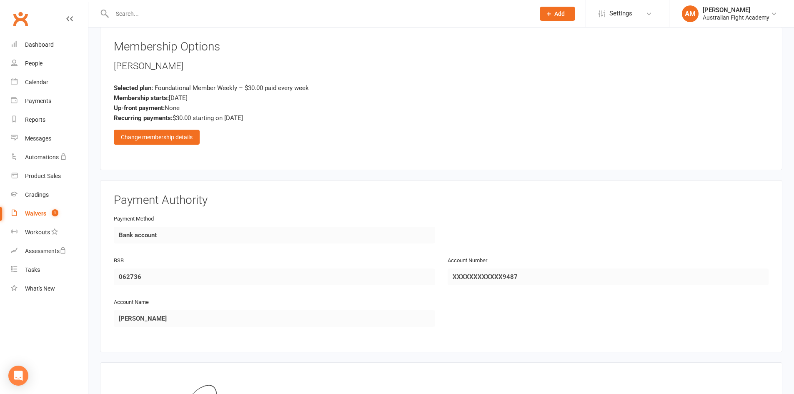
scroll to position [737, 0]
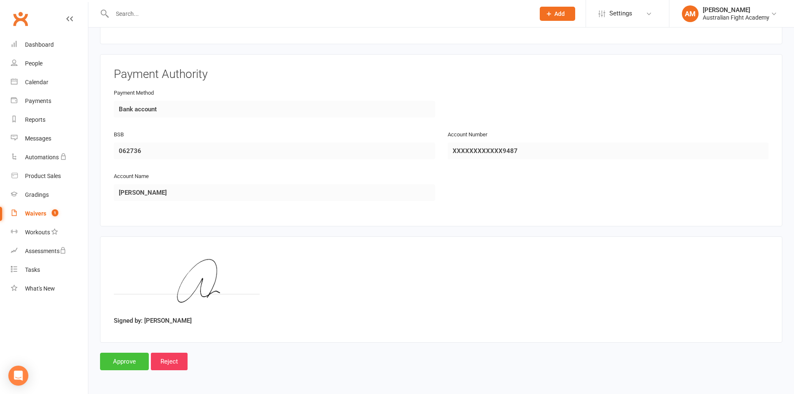
click at [133, 366] on input "Approve" at bounding box center [124, 362] width 49 height 18
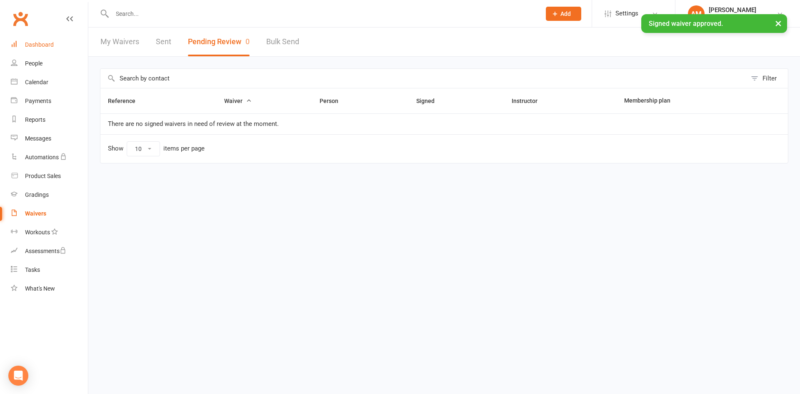
click at [45, 44] on div "Dashboard" at bounding box center [39, 44] width 29 height 7
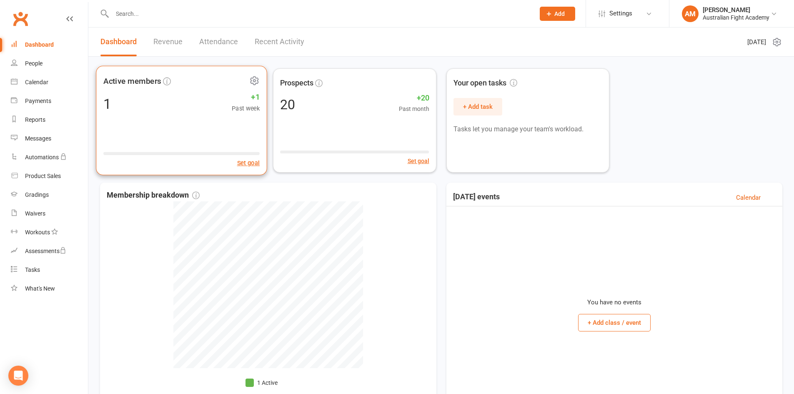
click at [251, 83] on icon at bounding box center [254, 80] width 10 height 10
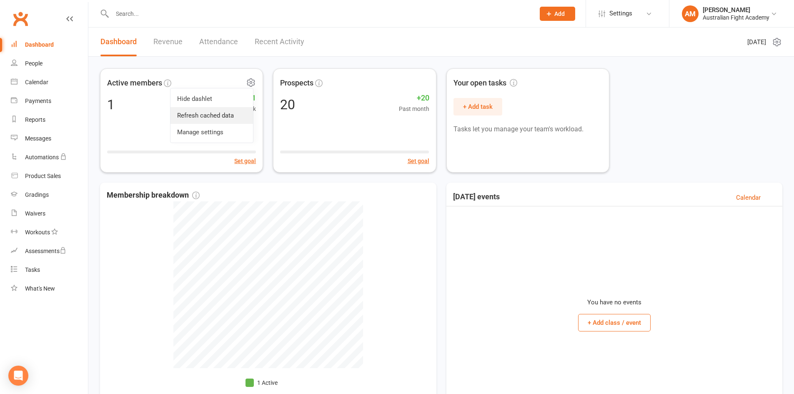
click at [242, 115] on link "Refresh cached data" at bounding box center [211, 115] width 83 height 17
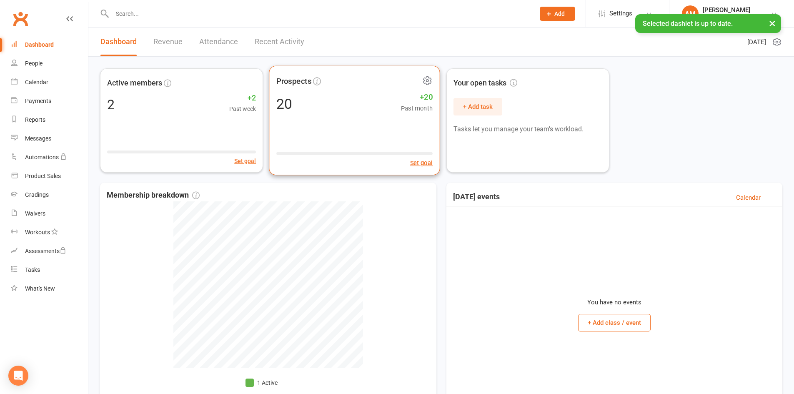
click at [428, 82] on icon at bounding box center [427, 81] width 2 height 2
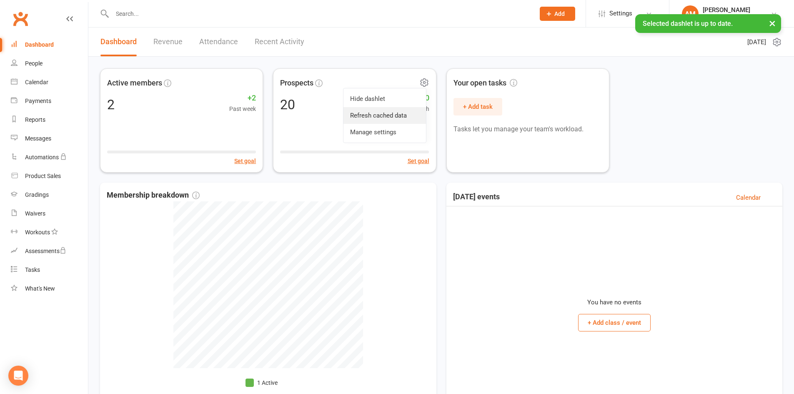
click at [415, 113] on link "Refresh cached data" at bounding box center [384, 115] width 83 height 17
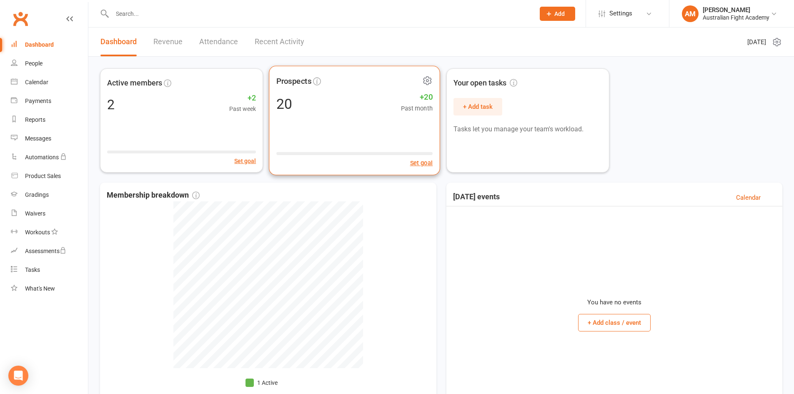
click at [428, 82] on icon at bounding box center [427, 81] width 2 height 2
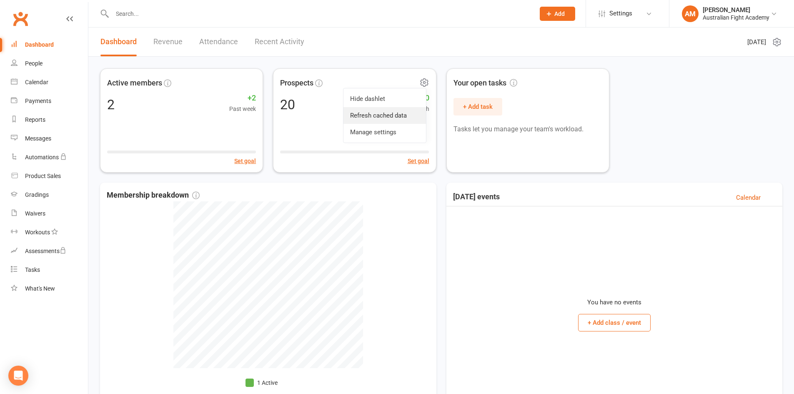
click at [412, 118] on link "Refresh cached data" at bounding box center [384, 115] width 83 height 17
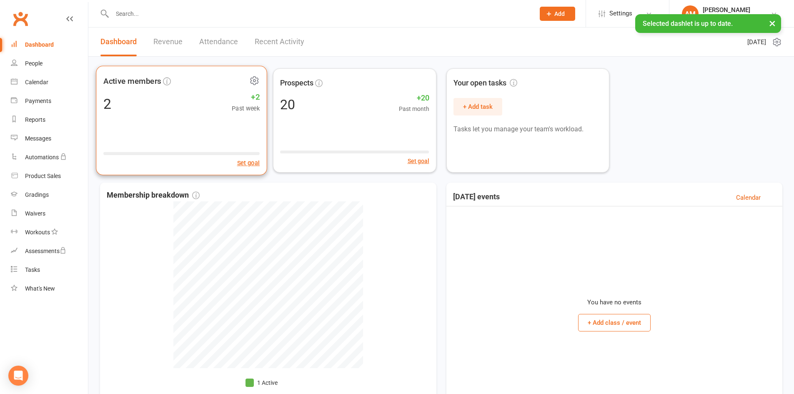
click at [254, 80] on icon at bounding box center [254, 81] width 2 height 2
click at [256, 80] on icon at bounding box center [254, 80] width 10 height 10
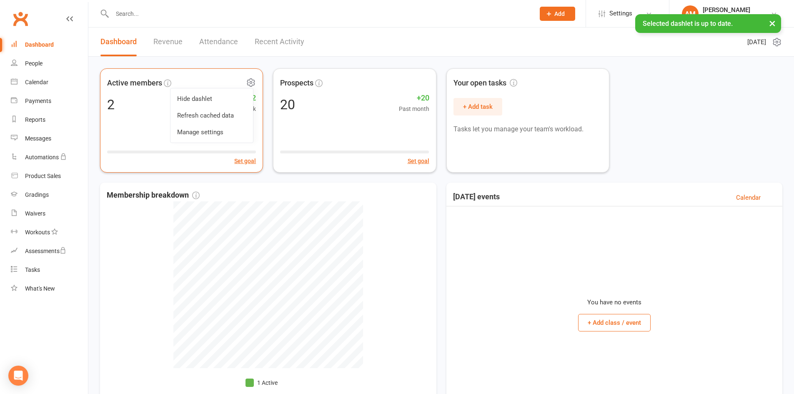
click at [238, 115] on link "Refresh cached data" at bounding box center [211, 115] width 83 height 17
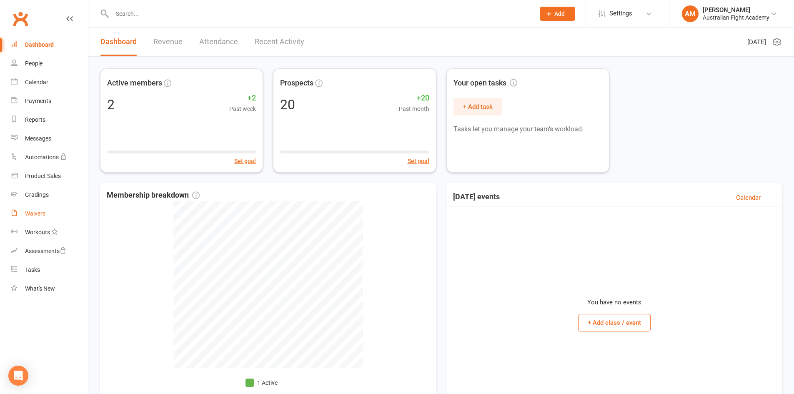
click at [35, 219] on link "Waivers" at bounding box center [49, 213] width 77 height 19
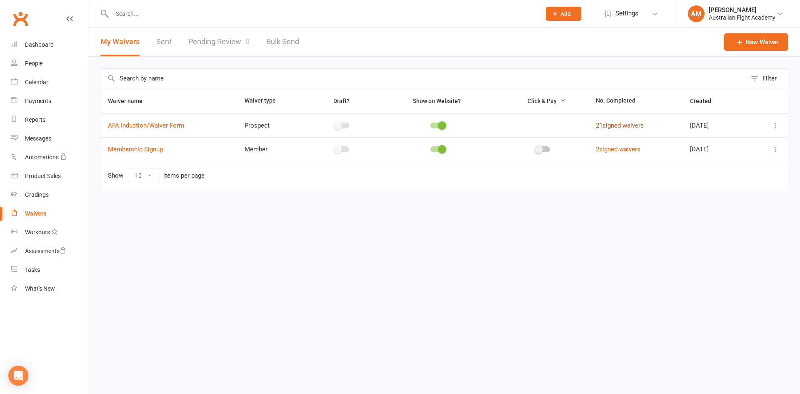
click at [605, 124] on link "21 signed waivers" at bounding box center [620, 126] width 48 height 8
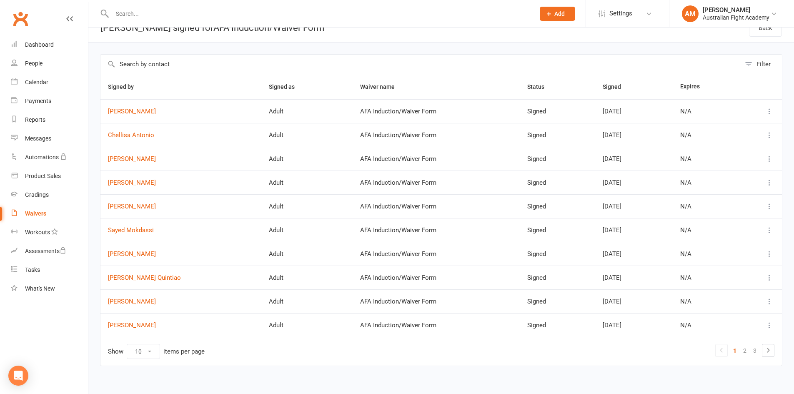
scroll to position [22, 0]
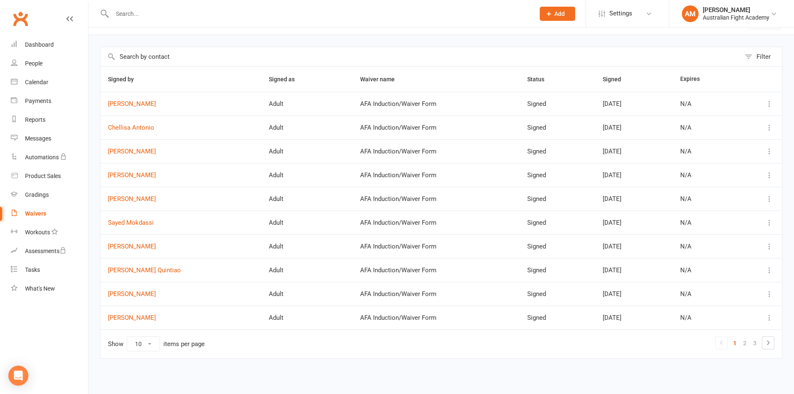
click at [147, 343] on select "10 25 50 100" at bounding box center [143, 344] width 33 height 14
select select "25"
click at [127, 337] on select "10 25 50 100" at bounding box center [143, 344] width 33 height 14
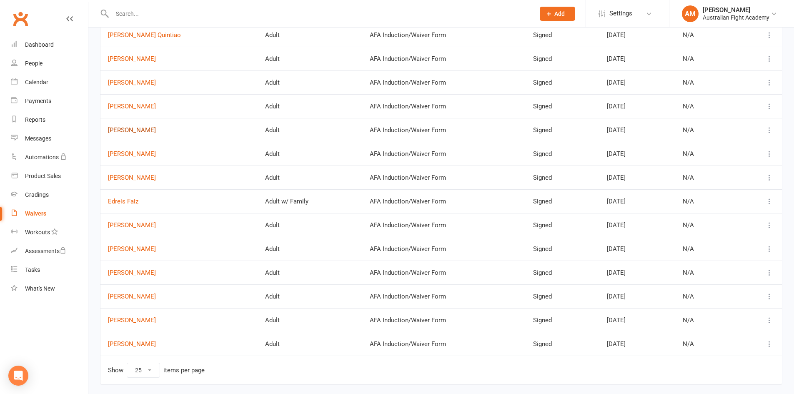
scroll to position [283, 0]
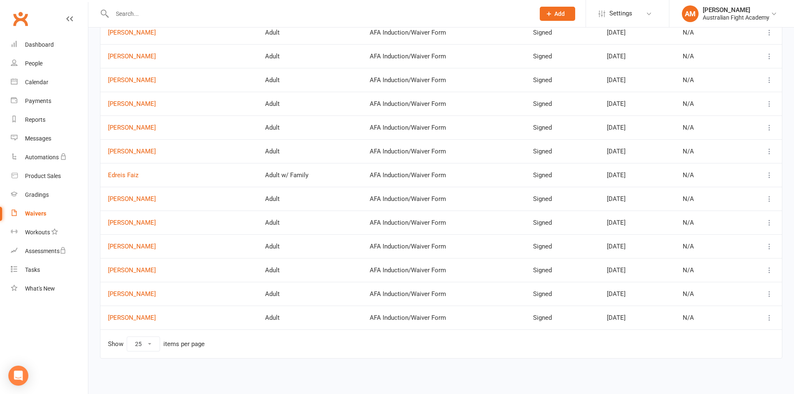
click at [34, 213] on div "Waivers" at bounding box center [35, 213] width 21 height 7
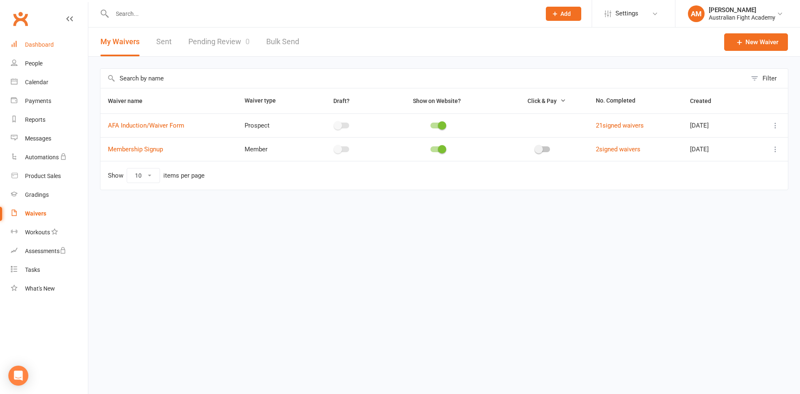
click at [35, 48] on div "Dashboard" at bounding box center [39, 44] width 29 height 7
